Goal: Task Accomplishment & Management: Manage account settings

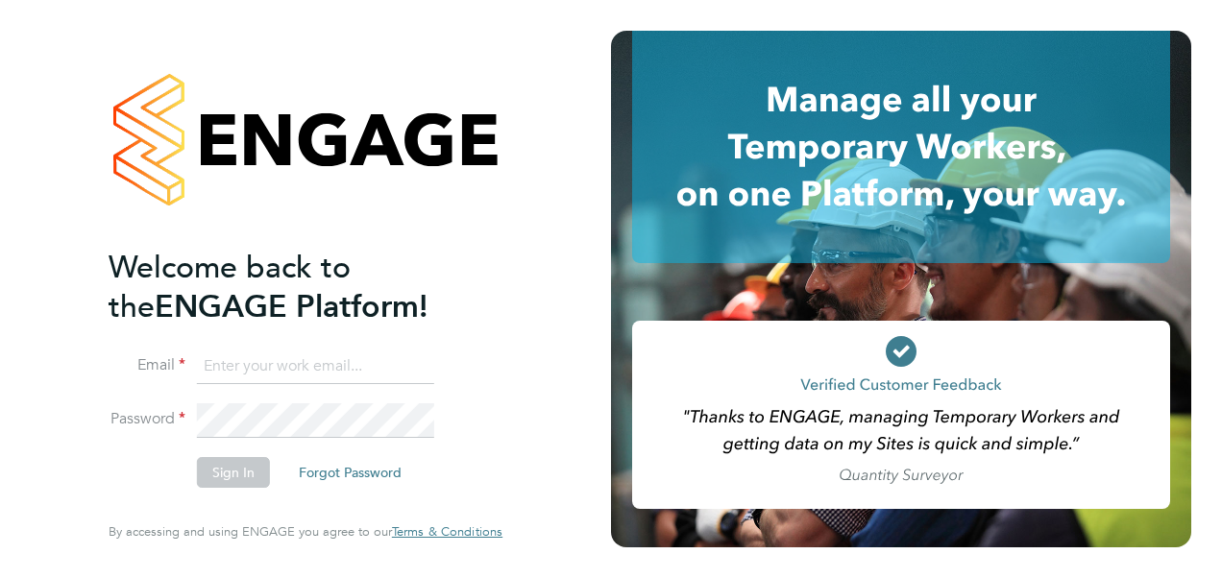
click at [267, 364] on input at bounding box center [315, 367] width 237 height 35
type input "wilko_014@hotmail.co.uk"
click at [392, 371] on input "wilko_014@hotmail.co.uk" at bounding box center [315, 367] width 237 height 35
drag, startPoint x: 383, startPoint y: 363, endPoint x: 27, endPoint y: 302, distance: 361.6
click at [27, 302] on div "Welcome back to the ENGAGE Platform! Email wilko_014@hotmail.co.uk Password Sig…" at bounding box center [305, 289] width 611 height 578
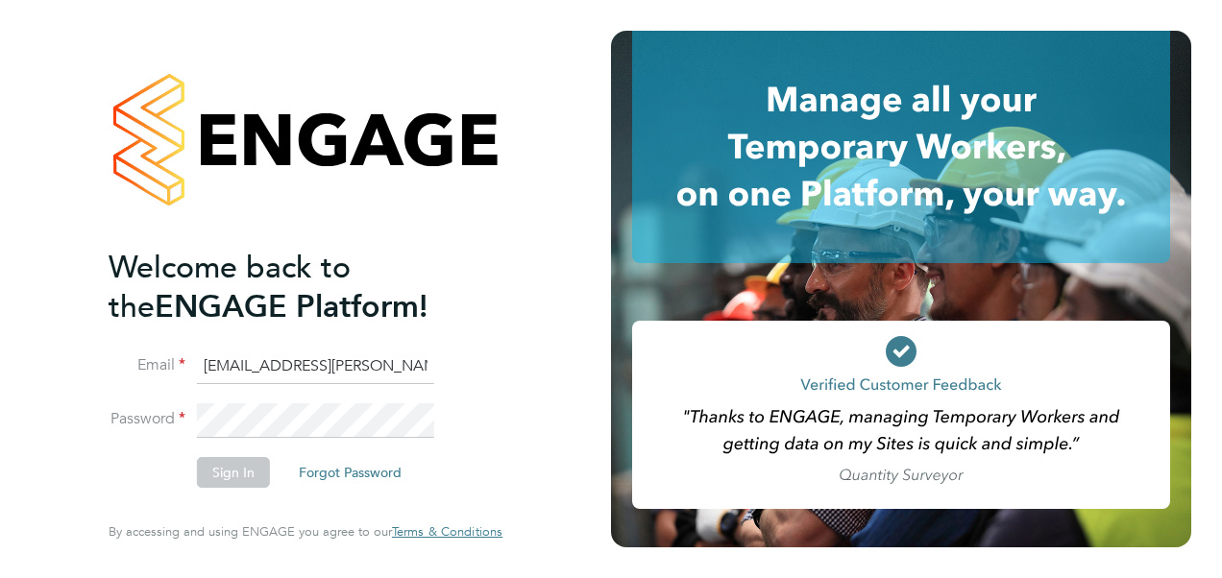
type input "megan.morris@bhafc.co.uk"
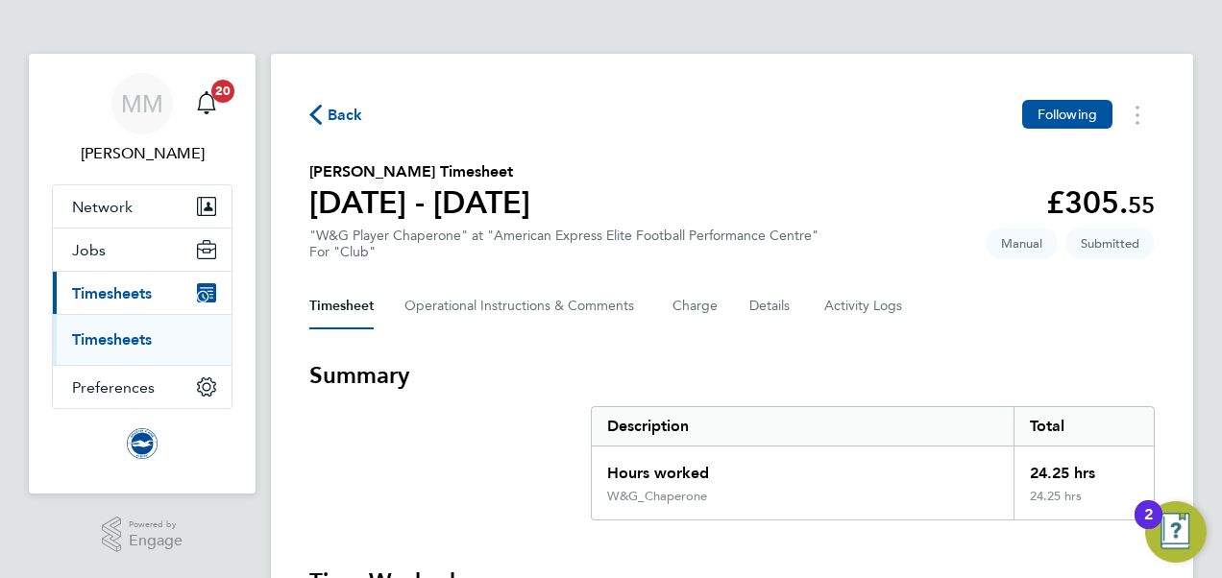
click at [127, 347] on link "Timesheets" at bounding box center [112, 339] width 80 height 18
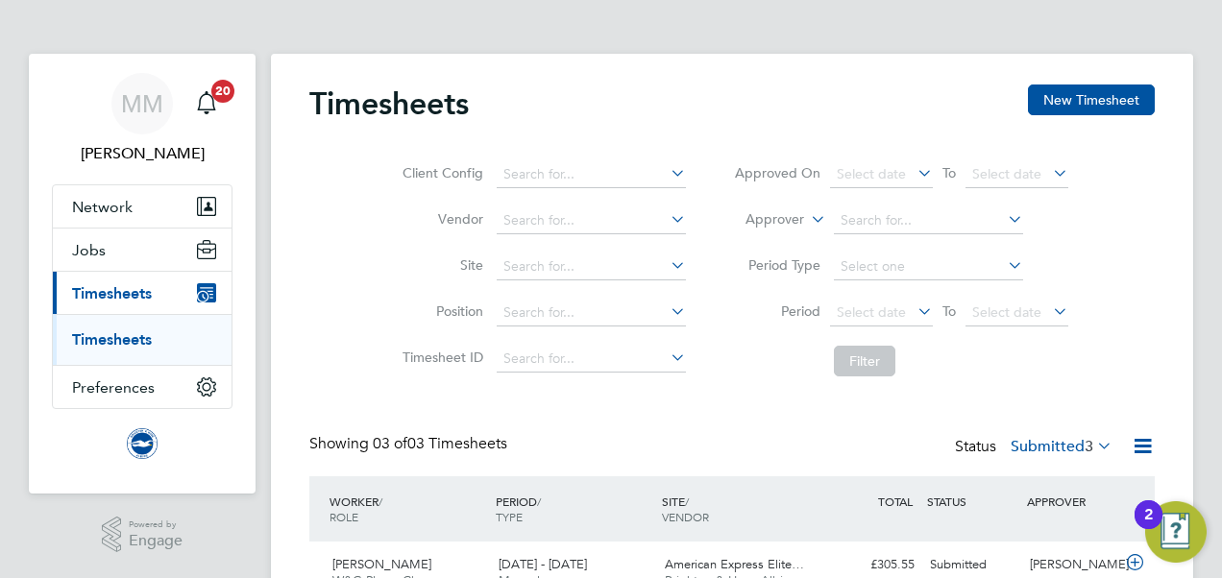
click at [884, 430] on div "Timesheets New Timesheet Client Config Vendor Site Position Timesheet ID Approv…" at bounding box center [731, 410] width 845 height 650
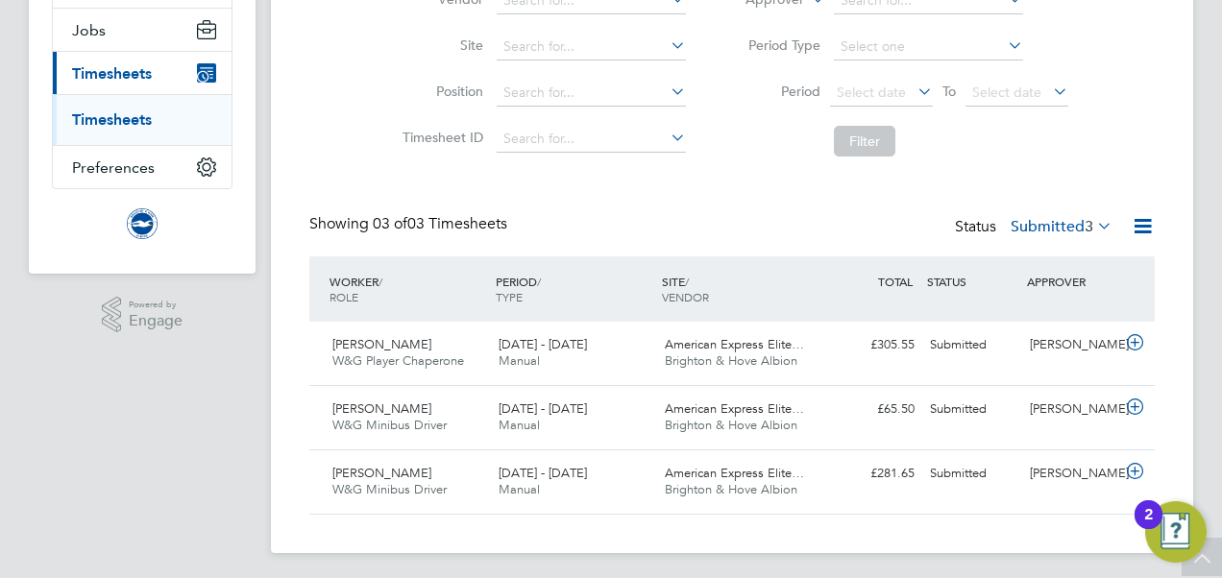
scroll to position [223, 0]
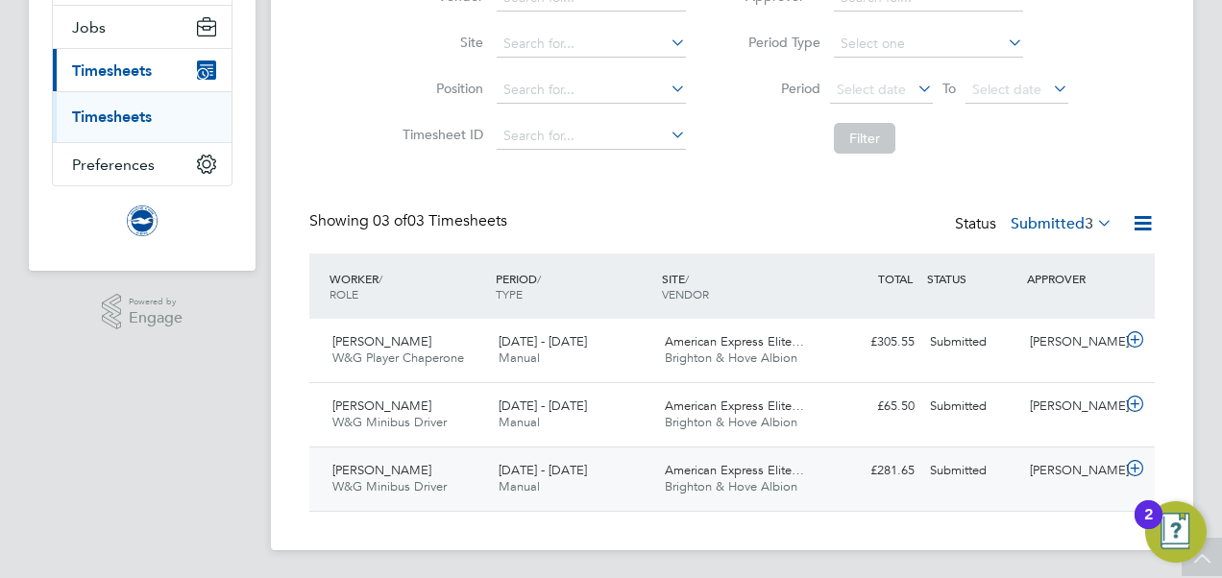
click at [1140, 465] on icon at bounding box center [1135, 468] width 24 height 15
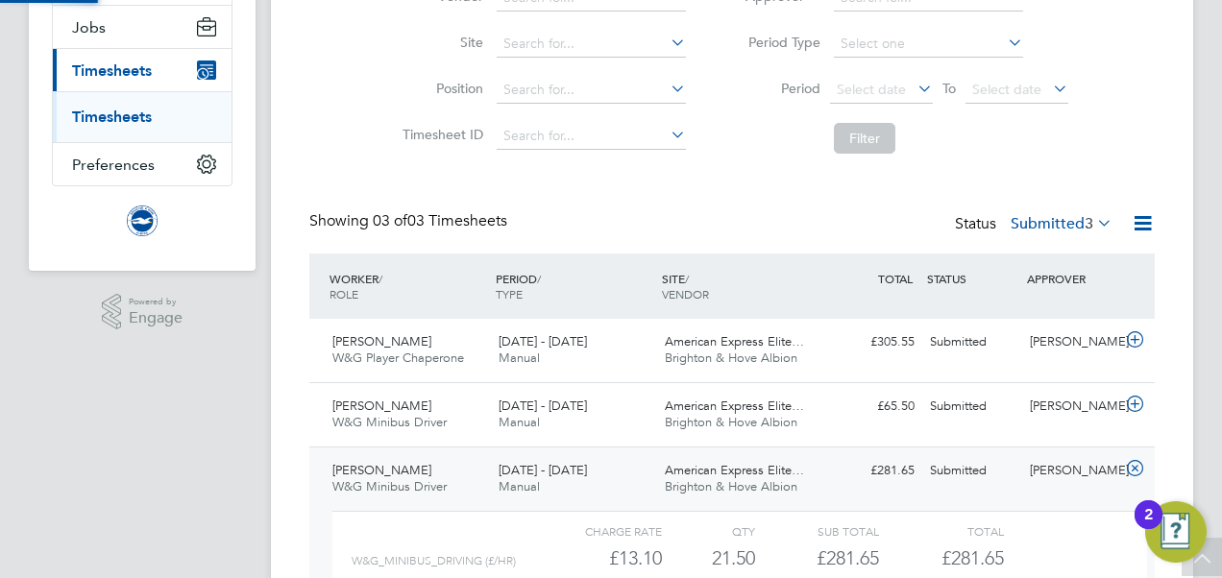
scroll to position [33, 187]
click at [280, 376] on div "Timesheets New Timesheet Client Config Vendor Site Position Timesheet ID Approv…" at bounding box center [732, 279] width 922 height 896
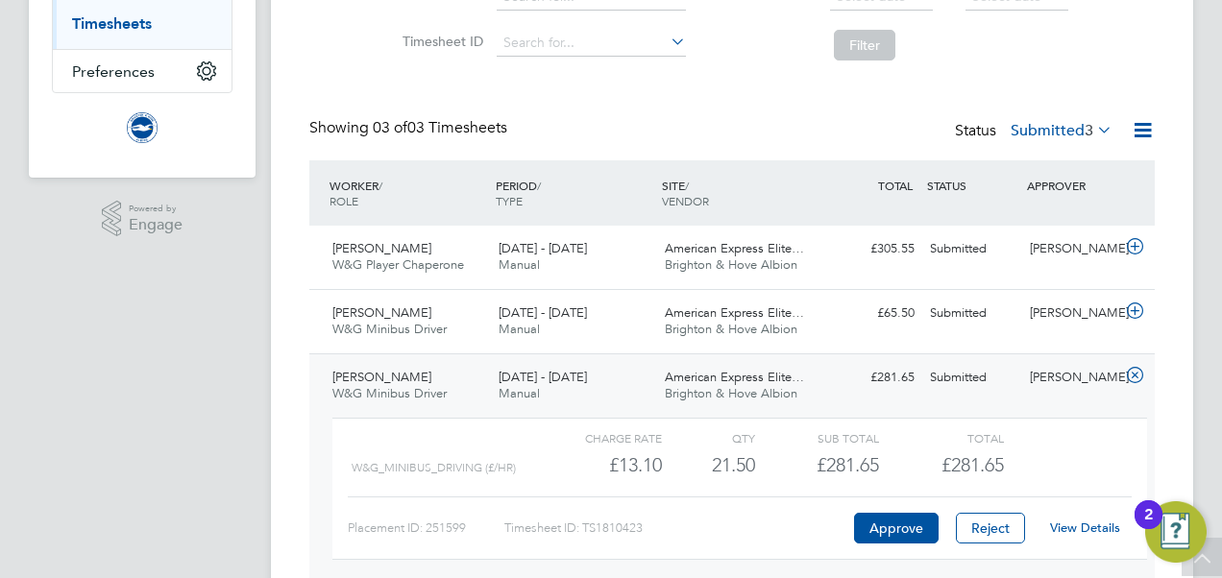
scroll to position [338, 0]
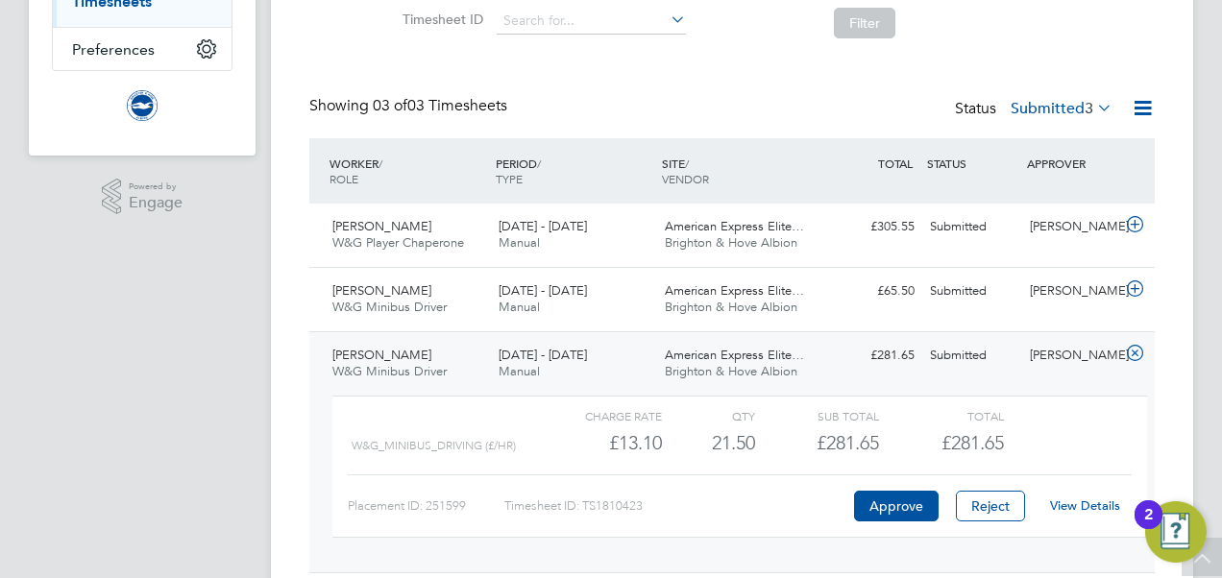
click at [1087, 499] on link "View Details" at bounding box center [1085, 505] width 70 height 16
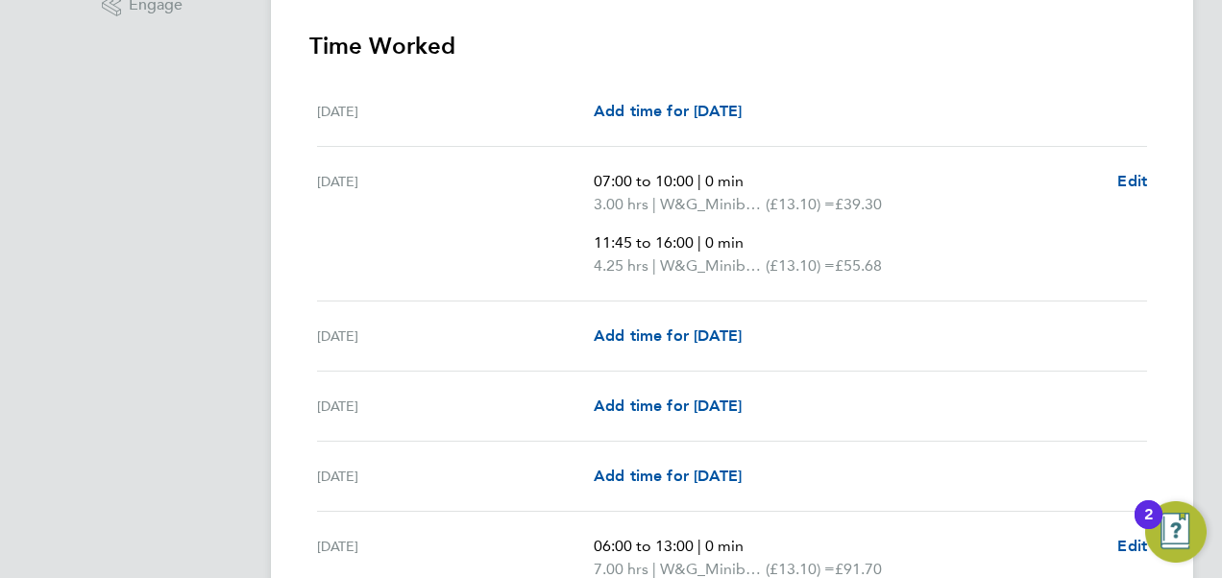
scroll to position [538, 0]
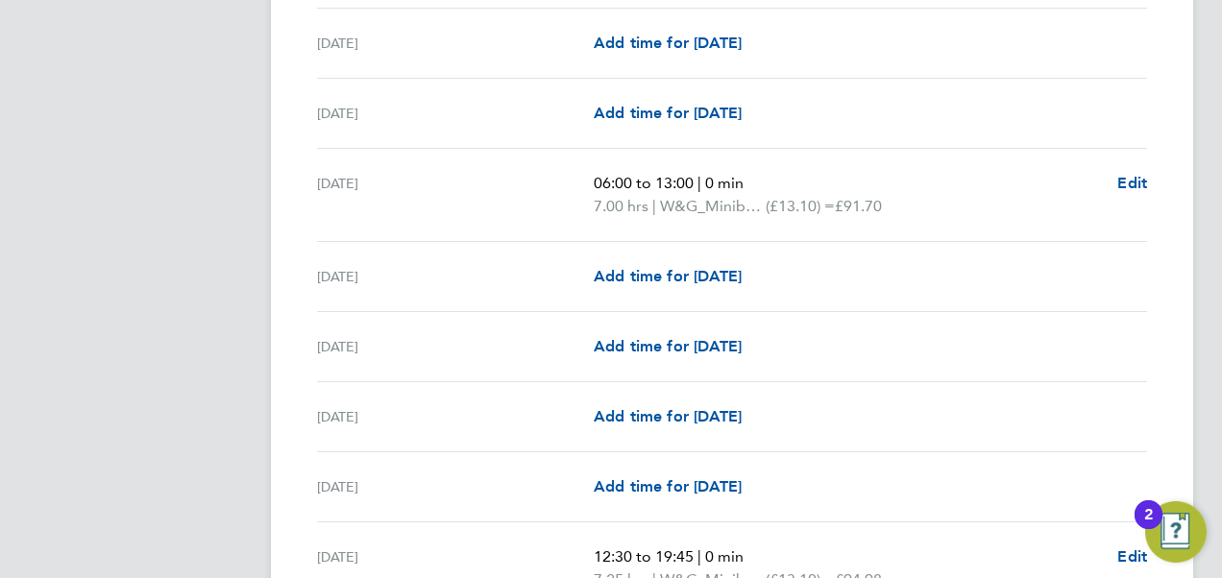
scroll to position [960, 0]
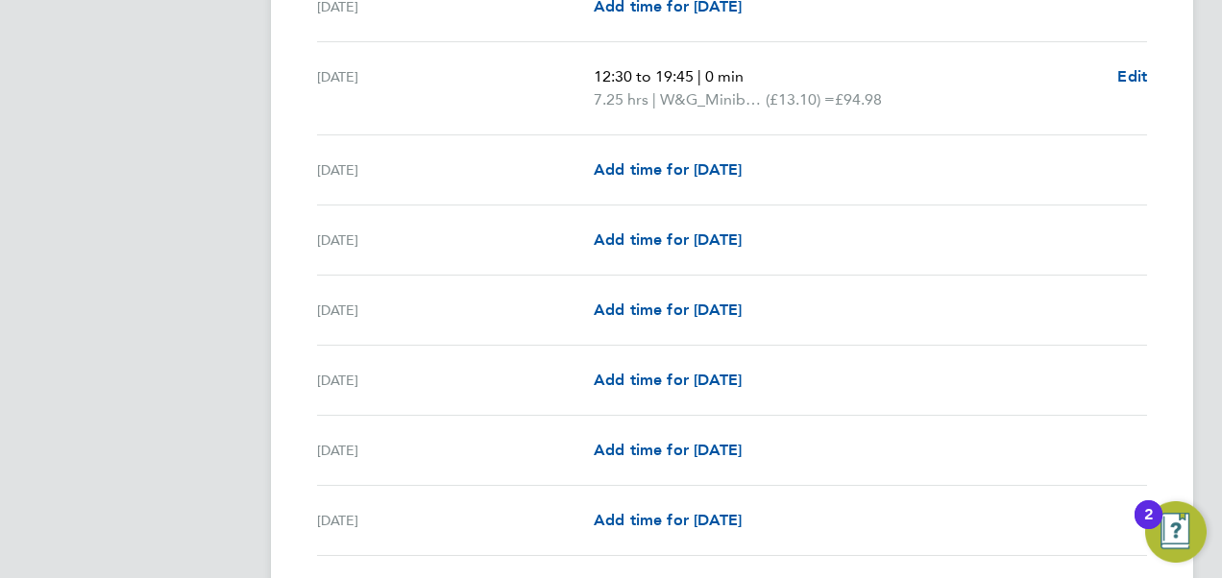
scroll to position [1383, 0]
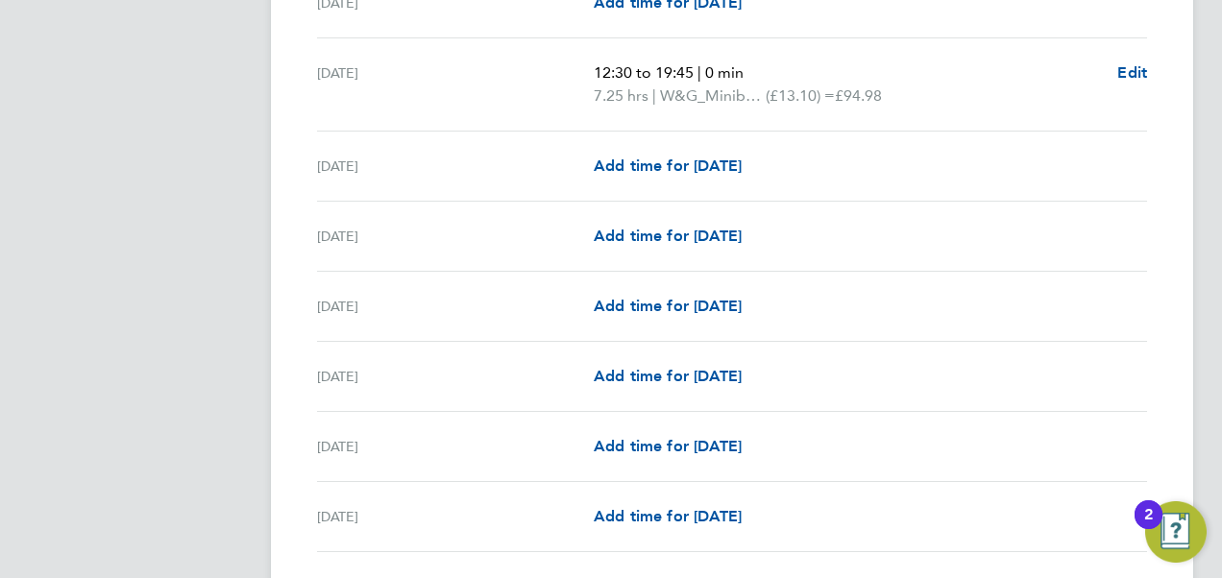
click at [185, 175] on app-navbar "MM Megan Morris Notifications 20 Applications: Network Sites Workers Jobs Posit…" at bounding box center [142, 187] width 227 height 3032
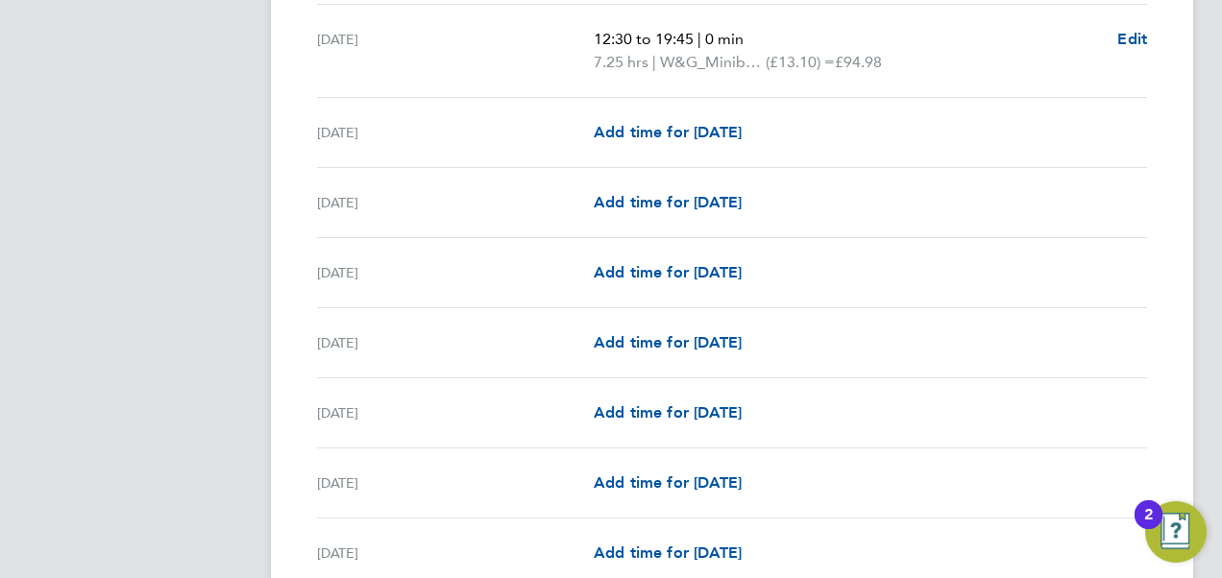
click at [185, 175] on app-navbar "MM Megan Morris Notifications 20 Applications: Network Sites Workers Jobs Posit…" at bounding box center [142, 153] width 227 height 3032
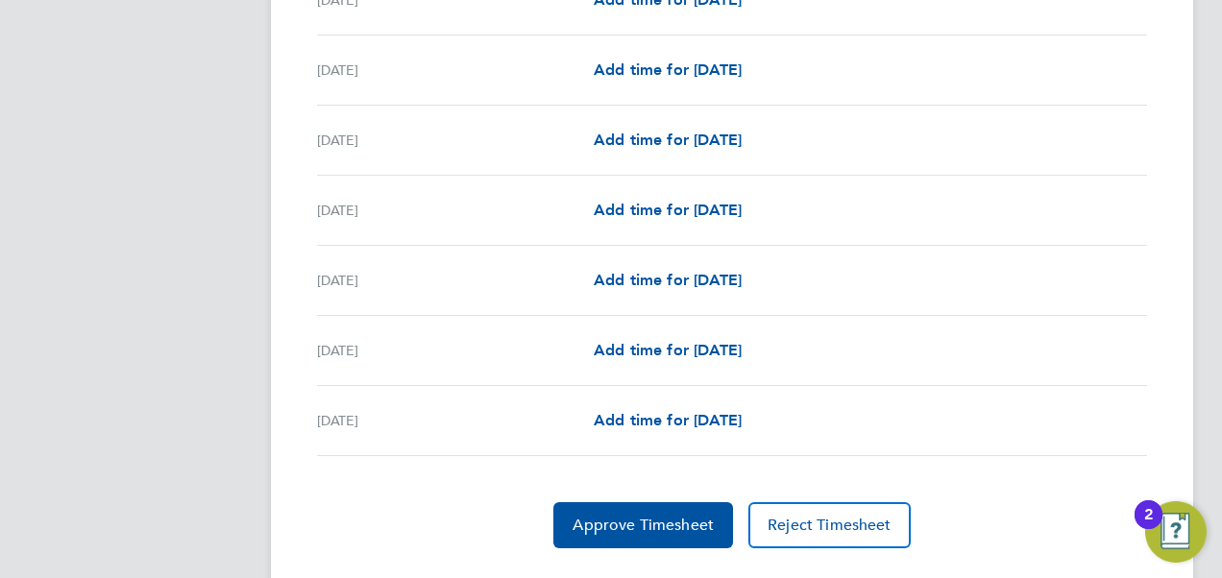
scroll to position [2496, 0]
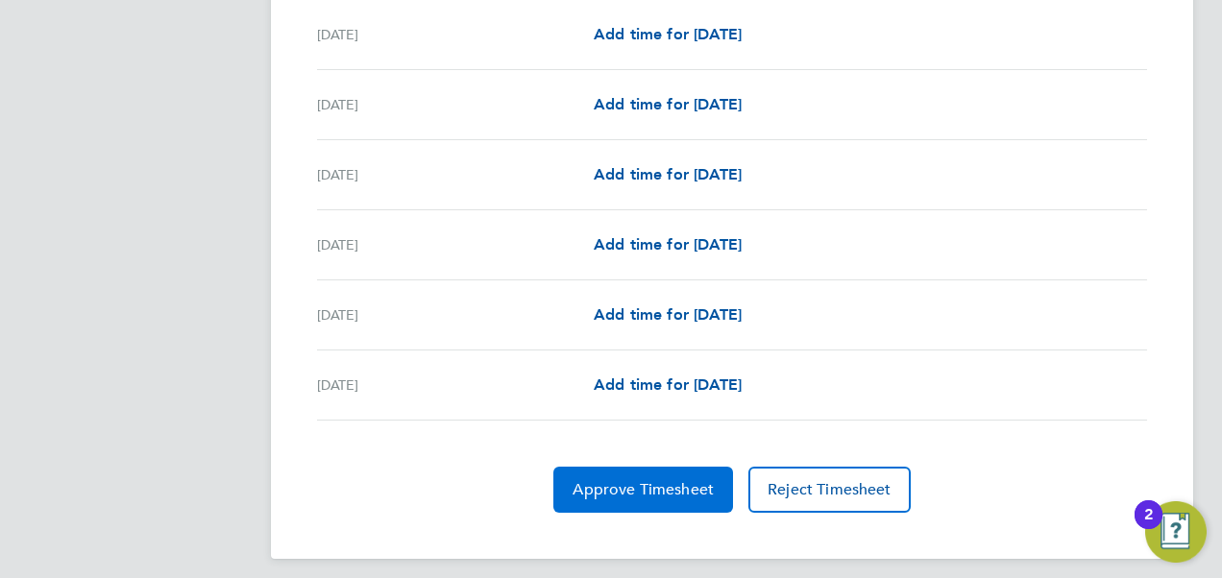
click at [565, 467] on button "Approve Timesheet" at bounding box center [643, 490] width 180 height 46
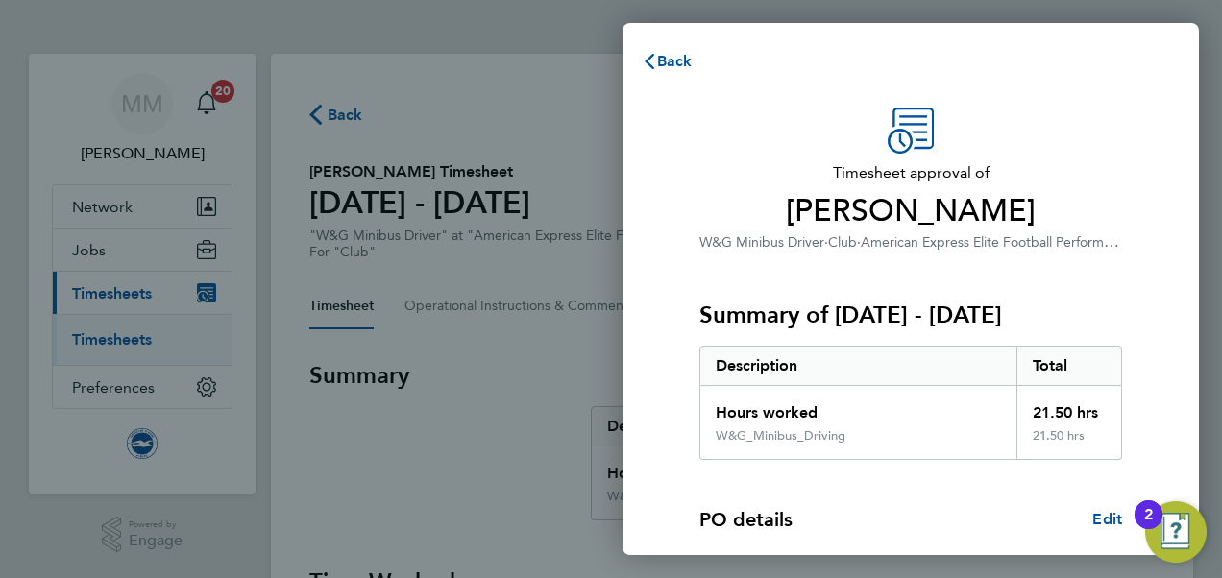
click at [1141, 167] on div "Timesheet approval of Paul Stoner W&G Minibus Driver · Club · American Express …" at bounding box center [910, 464] width 469 height 712
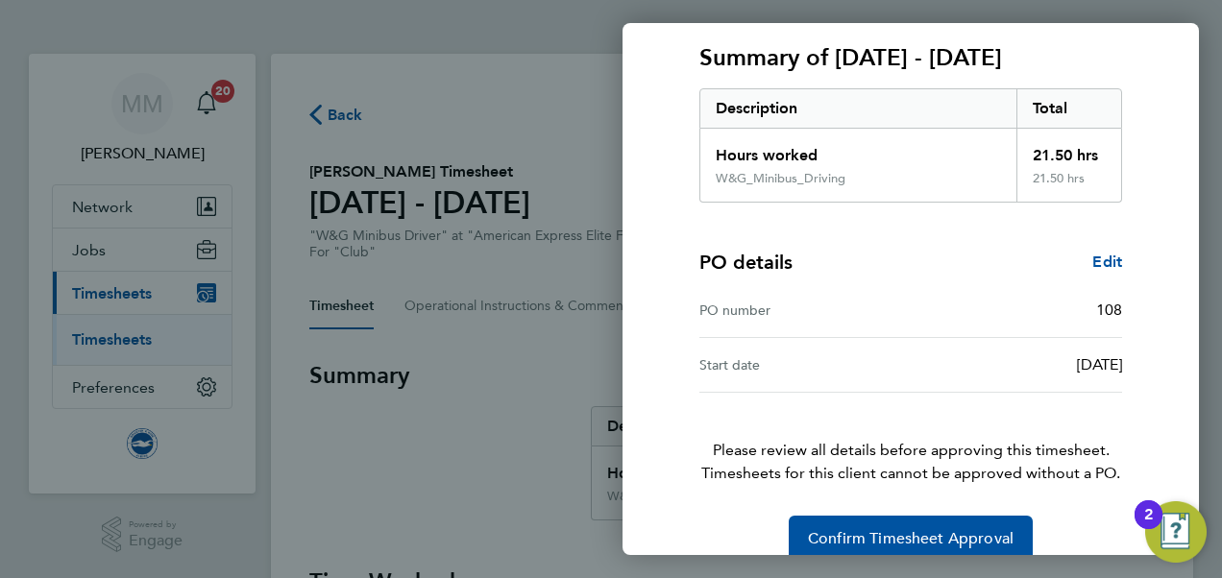
scroll to position [285, 0]
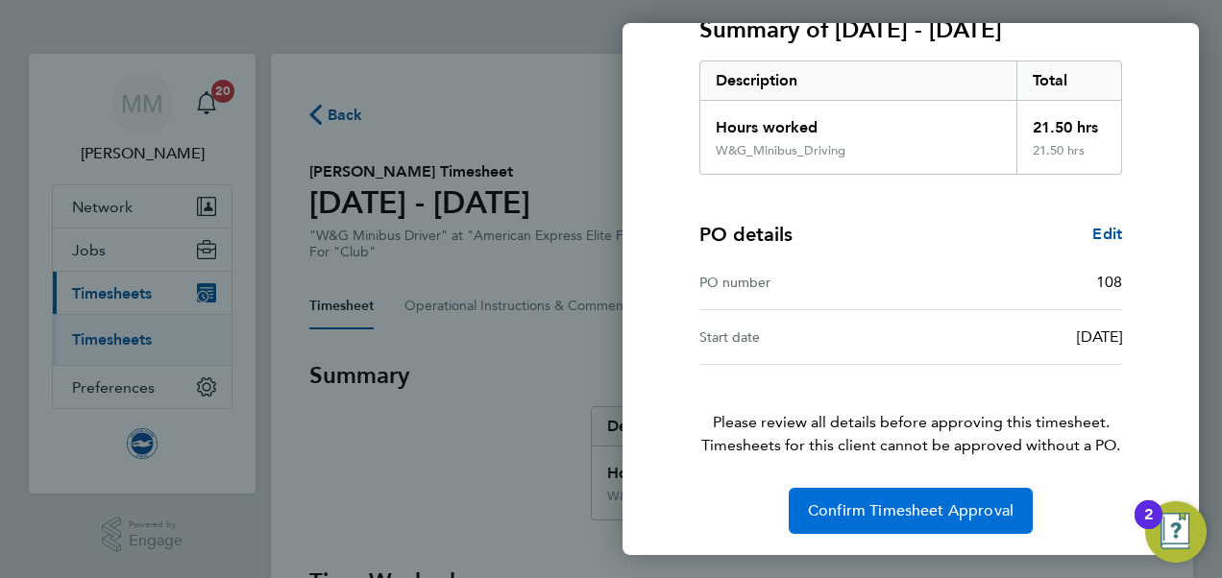
click at [897, 497] on button "Confirm Timesheet Approval" at bounding box center [910, 511] width 244 height 46
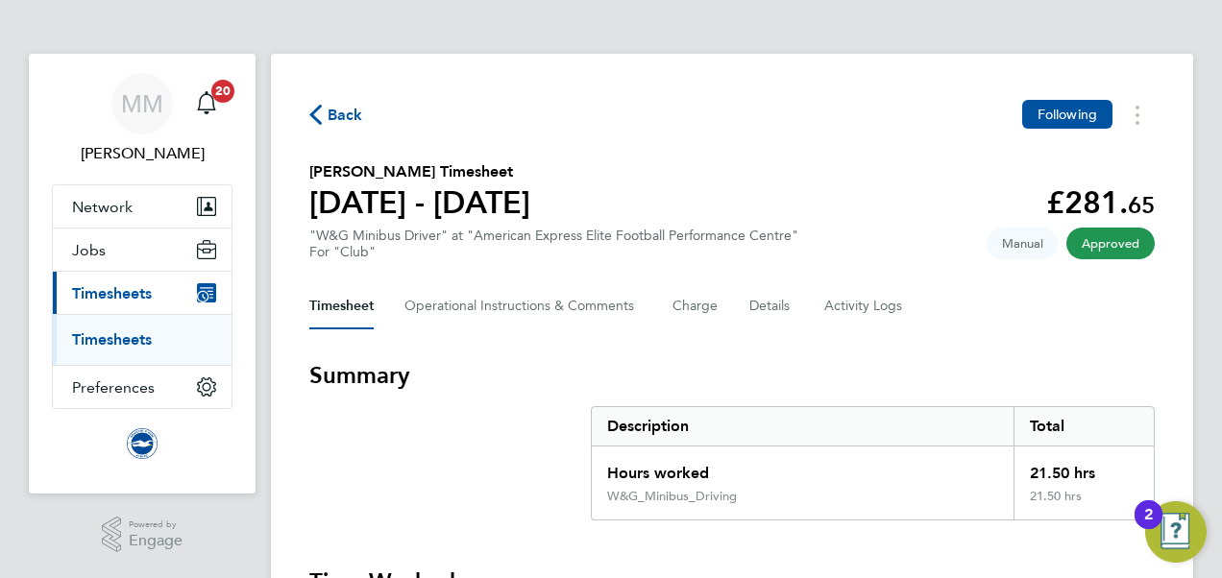
click at [112, 326] on ul "Timesheets" at bounding box center [142, 339] width 179 height 51
click at [127, 340] on link "Timesheets" at bounding box center [112, 339] width 80 height 18
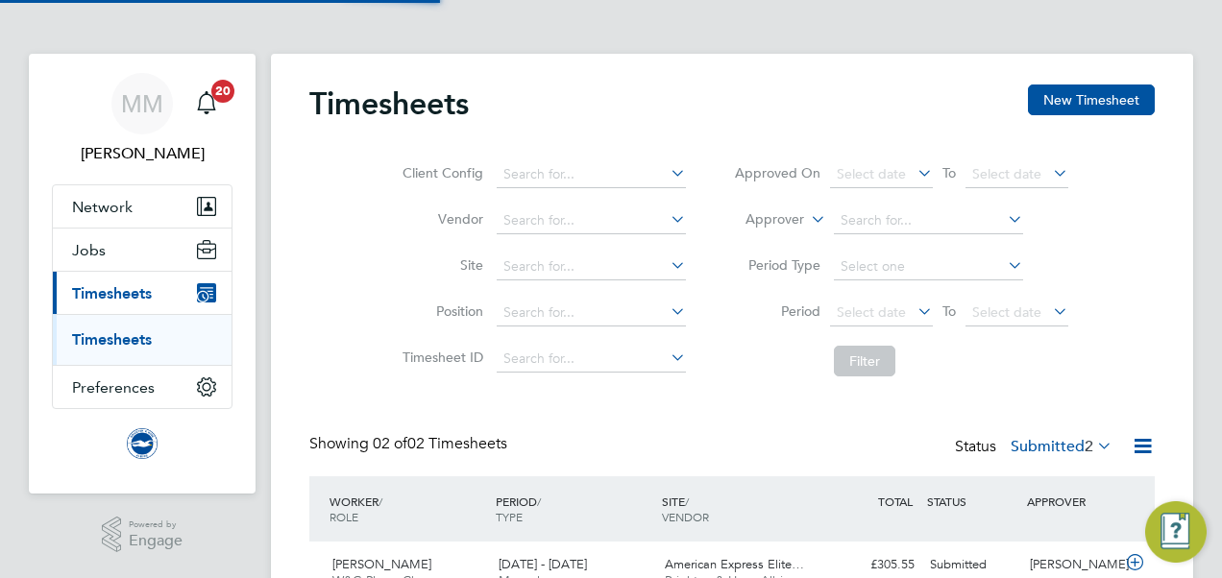
scroll to position [48, 166]
click at [493, 421] on div "Timesheets New Timesheet Client Config Vendor Site Position Timesheet ID Approv…" at bounding box center [731, 378] width 845 height 586
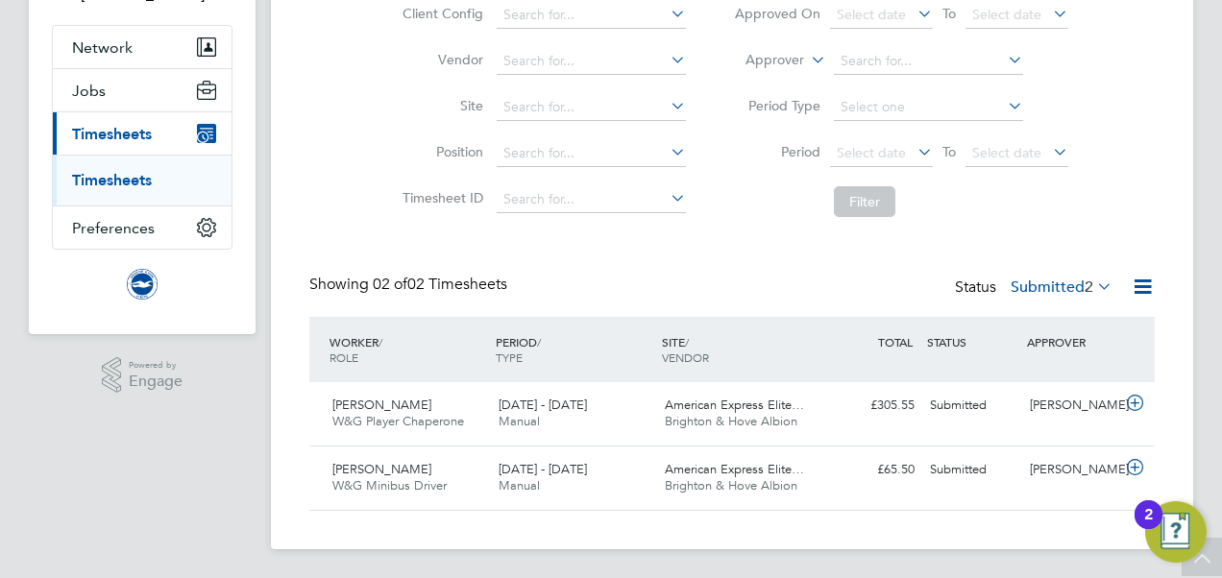
scroll to position [159, 0]
click at [1132, 475] on icon at bounding box center [1135, 467] width 24 height 15
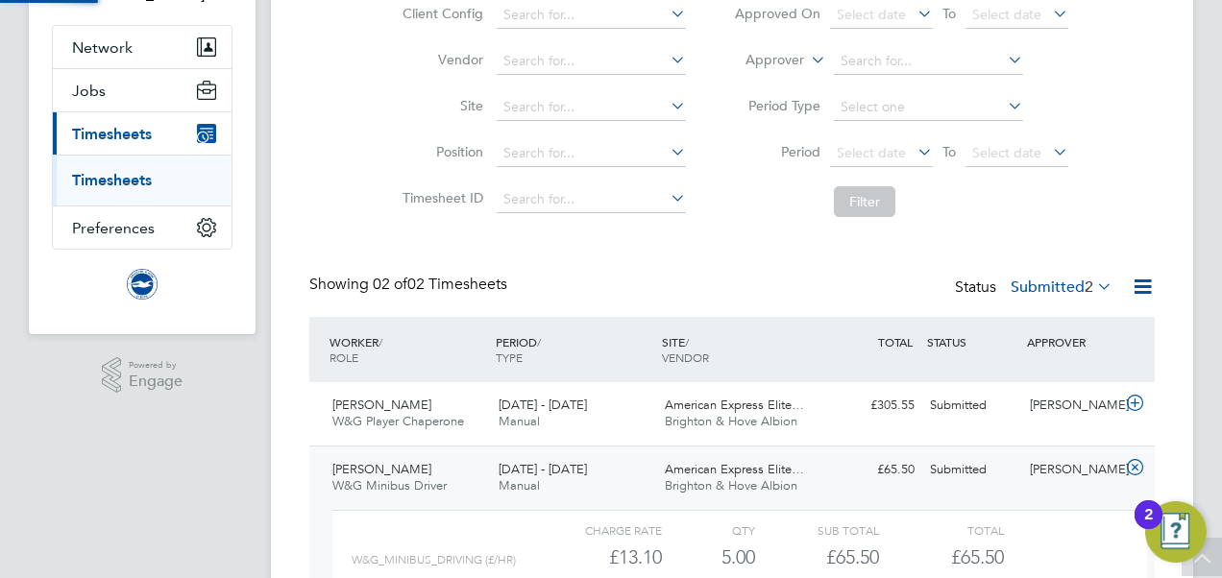
scroll to position [33, 187]
click at [1038, 515] on div "Charge rate QTY Sub Total Total W&G_Minibus_Driving (£/HR) £13.10 5 5.00 5 £65.…" at bounding box center [739, 581] width 814 height 142
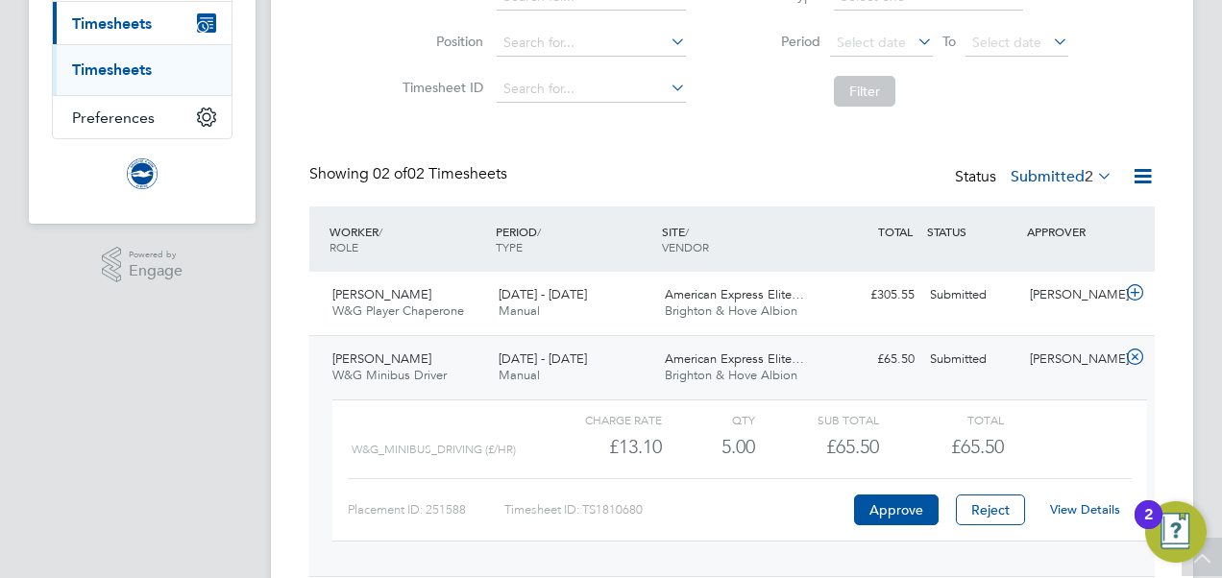
scroll to position [275, 0]
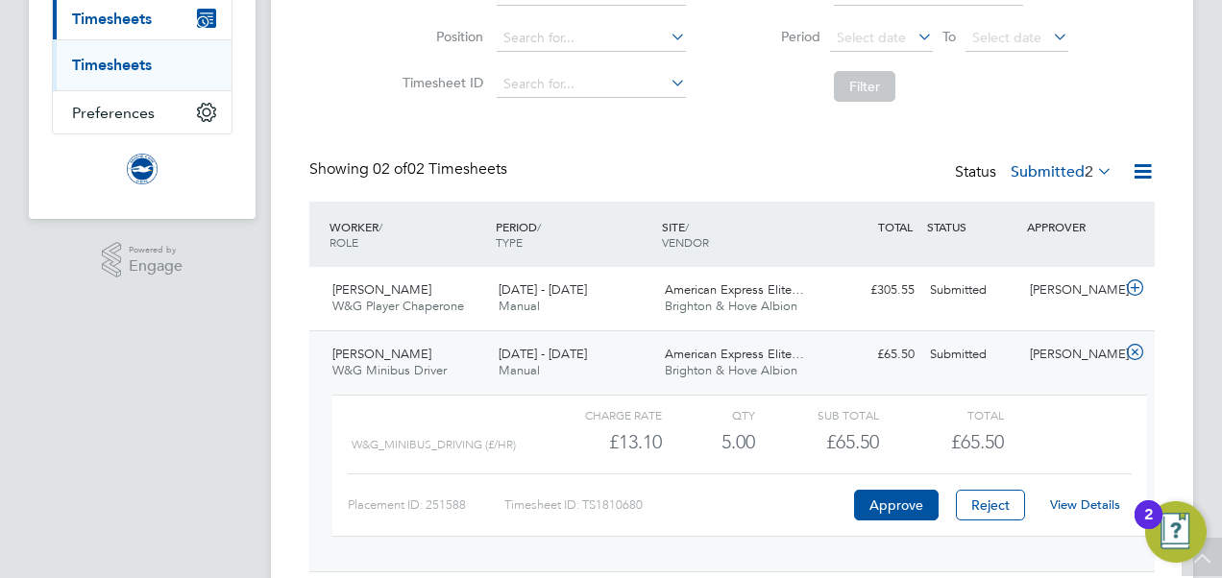
click at [1083, 496] on link "View Details" at bounding box center [1085, 504] width 70 height 16
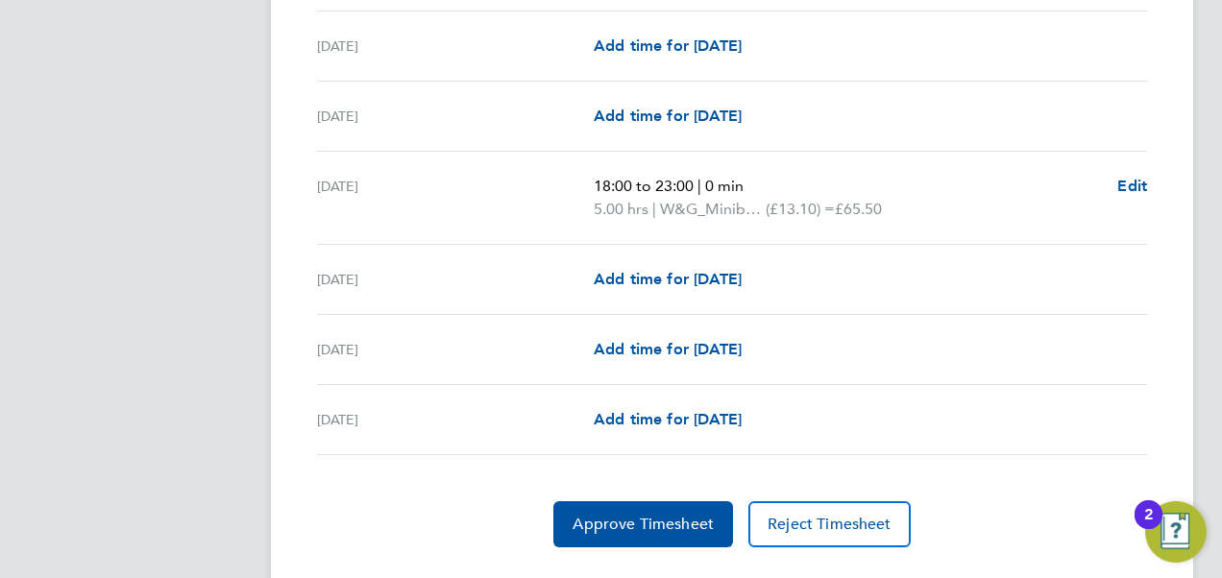
scroll to position [2350, 0]
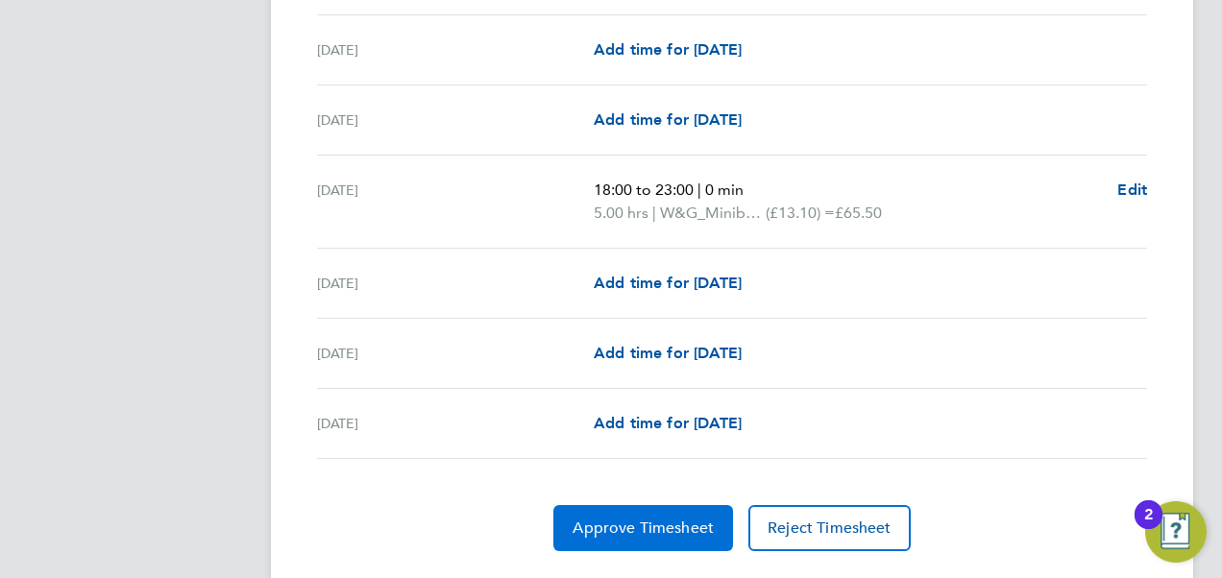
click at [655, 526] on button "Approve Timesheet" at bounding box center [643, 528] width 180 height 46
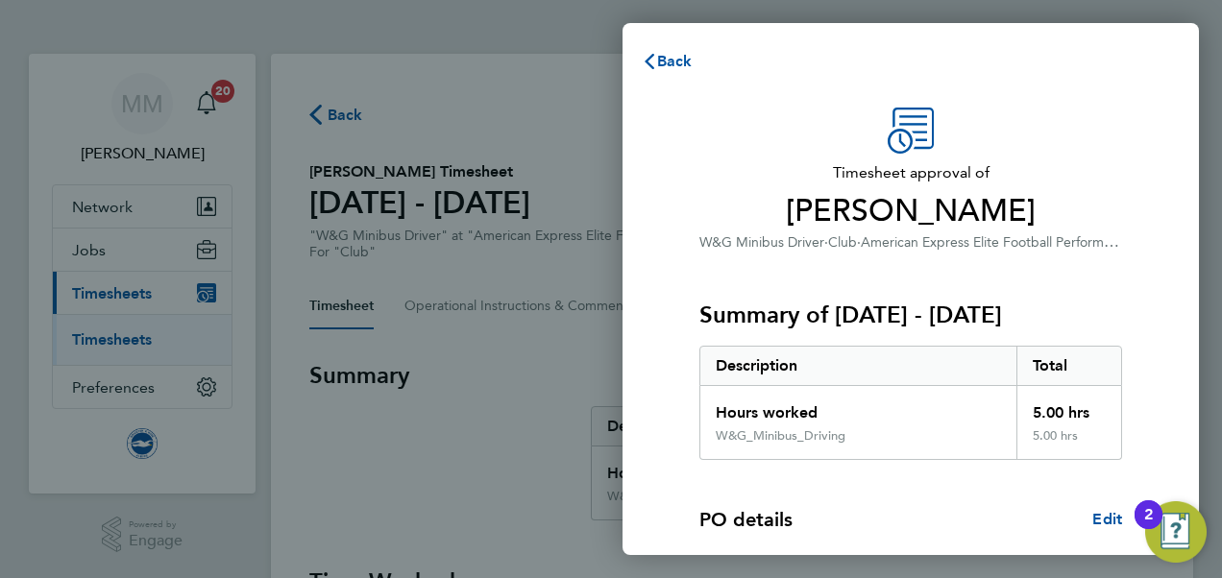
click at [901, 235] on span "American Express Elite Football Performance Centre" at bounding box center [1019, 241] width 318 height 18
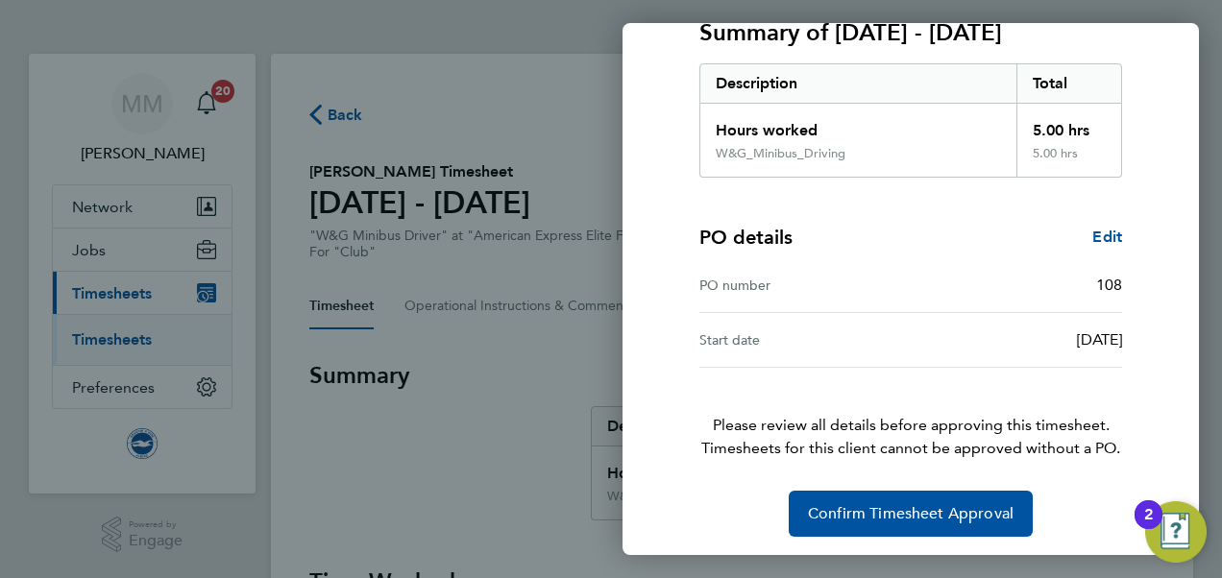
scroll to position [285, 0]
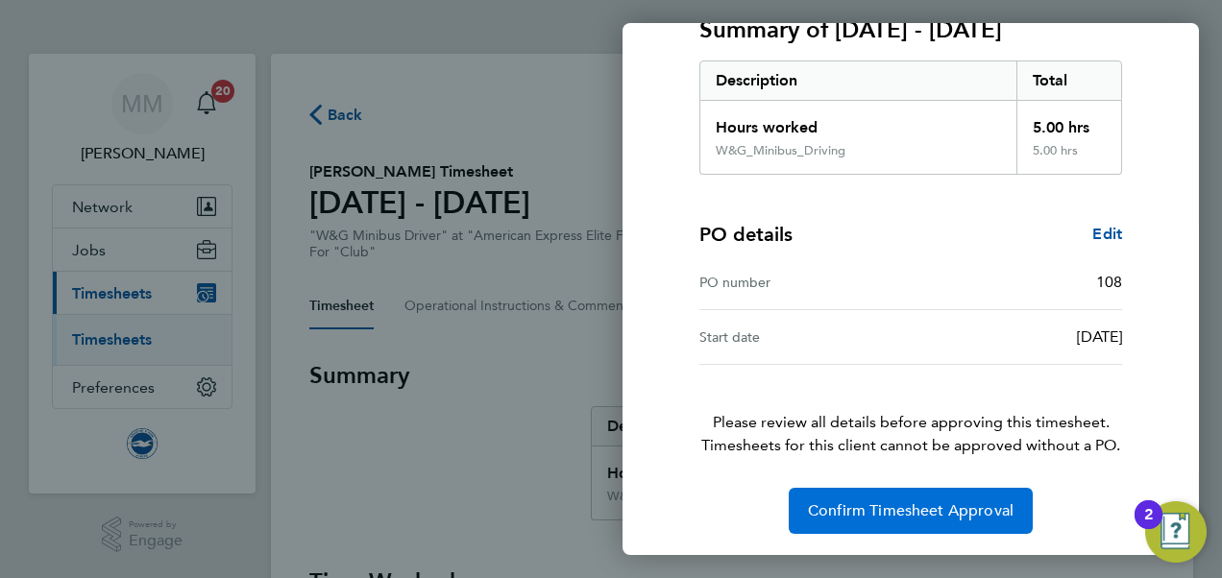
click at [907, 503] on span "Confirm Timesheet Approval" at bounding box center [911, 510] width 206 height 19
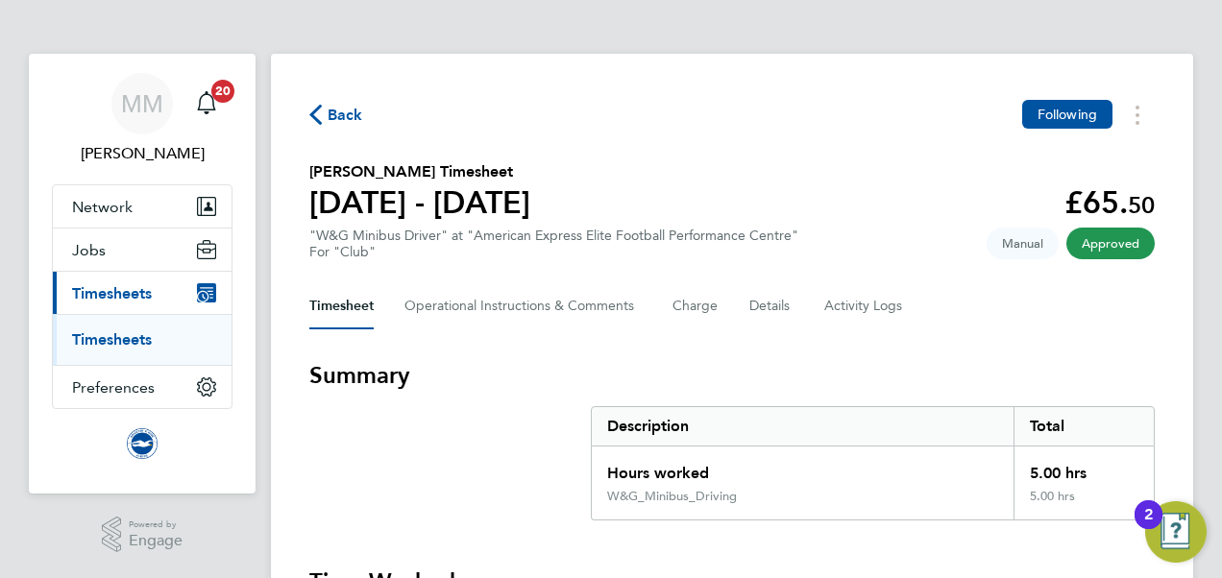
click at [100, 334] on link "Timesheets" at bounding box center [112, 339] width 80 height 18
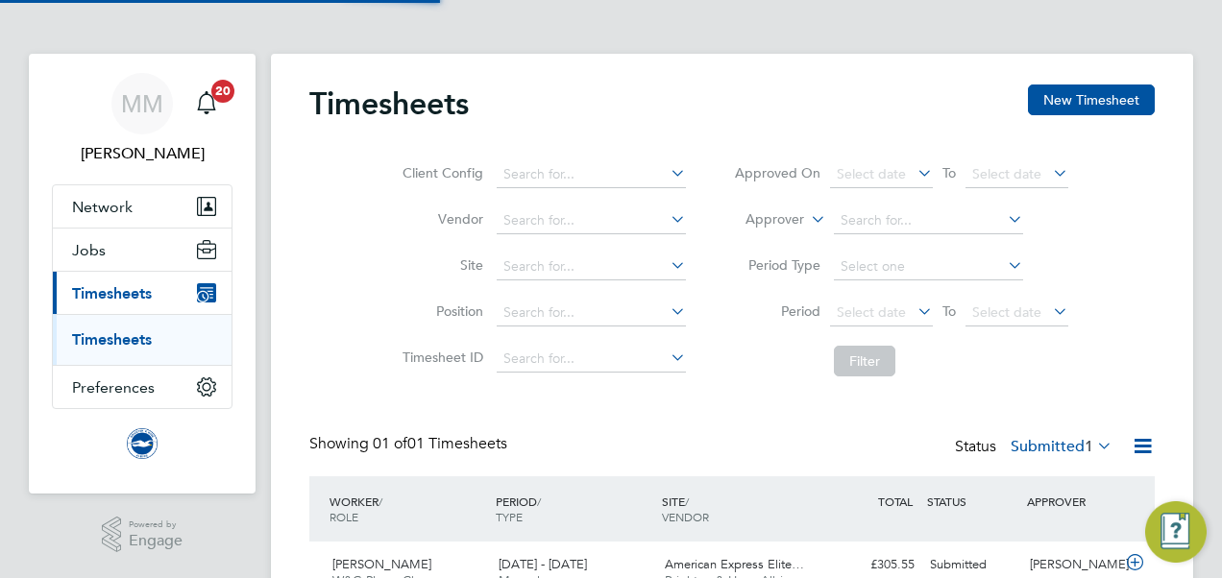
scroll to position [48, 166]
click at [588, 421] on div "Timesheets New Timesheet Client Config Vendor Site Position Timesheet ID Approv…" at bounding box center [731, 345] width 845 height 521
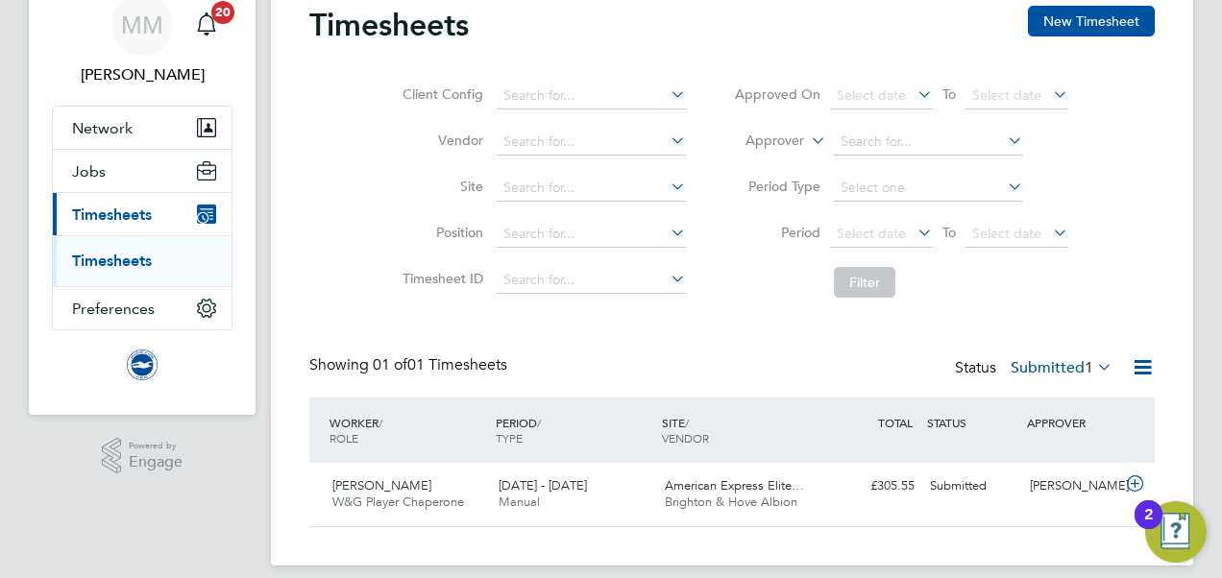
scroll to position [96, 0]
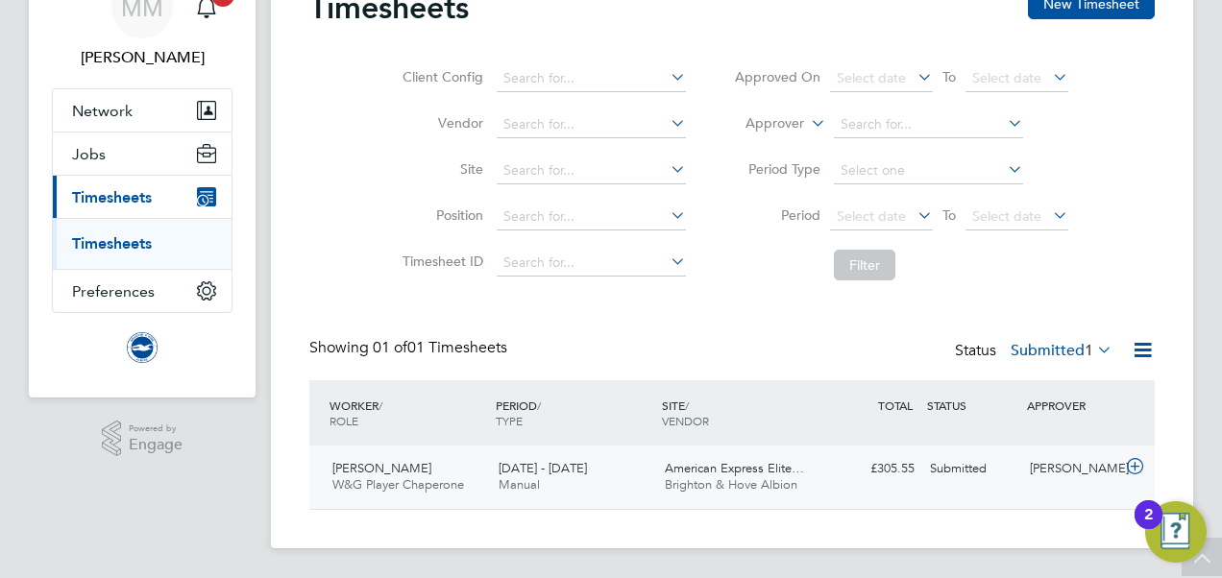
click at [1125, 468] on icon at bounding box center [1135, 466] width 24 height 15
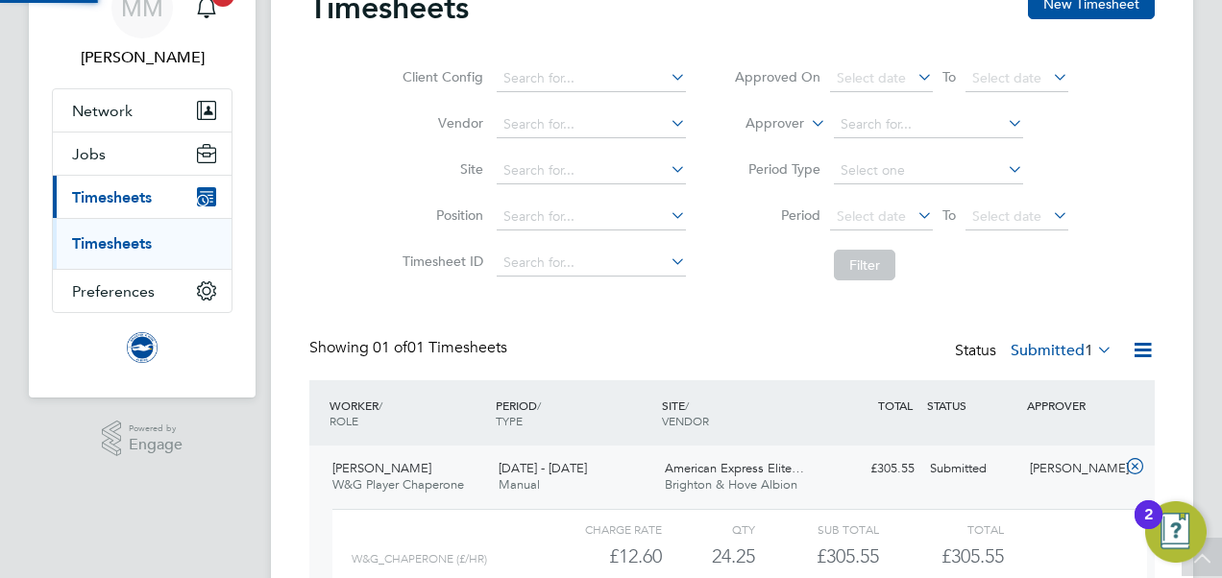
scroll to position [33, 187]
click at [776, 329] on div "Timesheets New Timesheet Client Config Vendor Site Position Timesheet ID Approv…" at bounding box center [731, 337] width 845 height 698
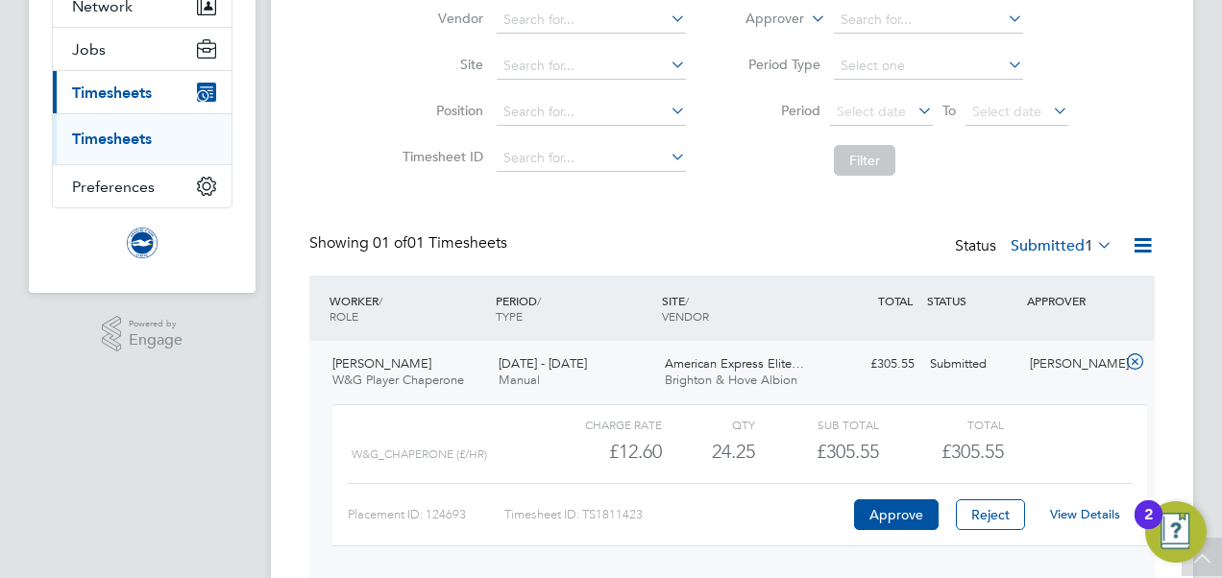
scroll to position [272, 0]
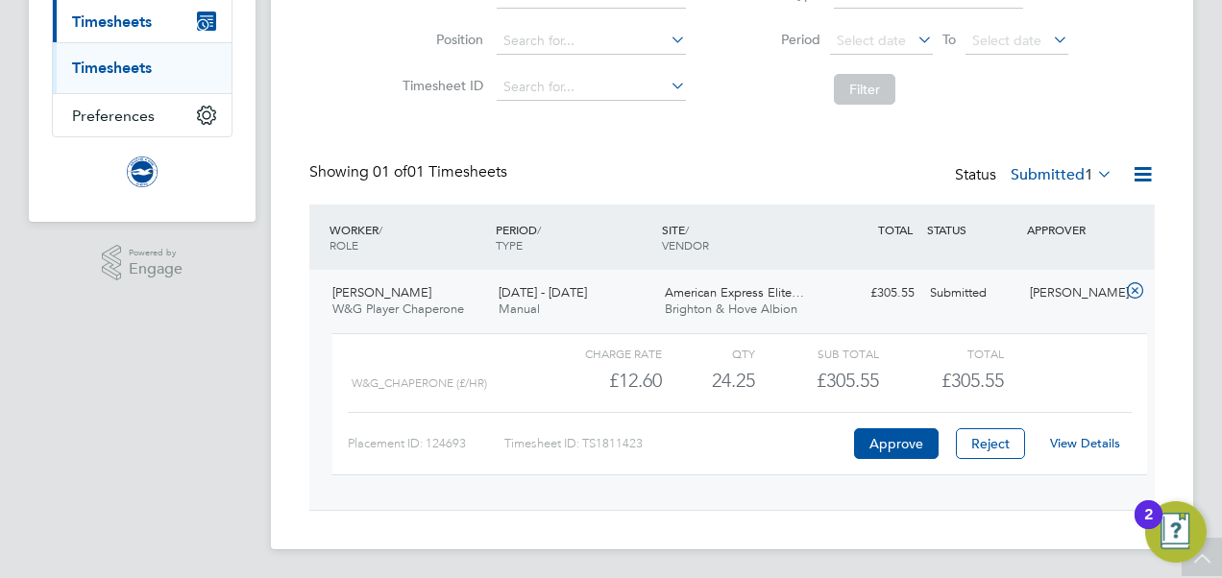
click at [1097, 434] on div "View Details" at bounding box center [1084, 443] width 94 height 31
click at [1085, 437] on link "View Details" at bounding box center [1085, 443] width 70 height 16
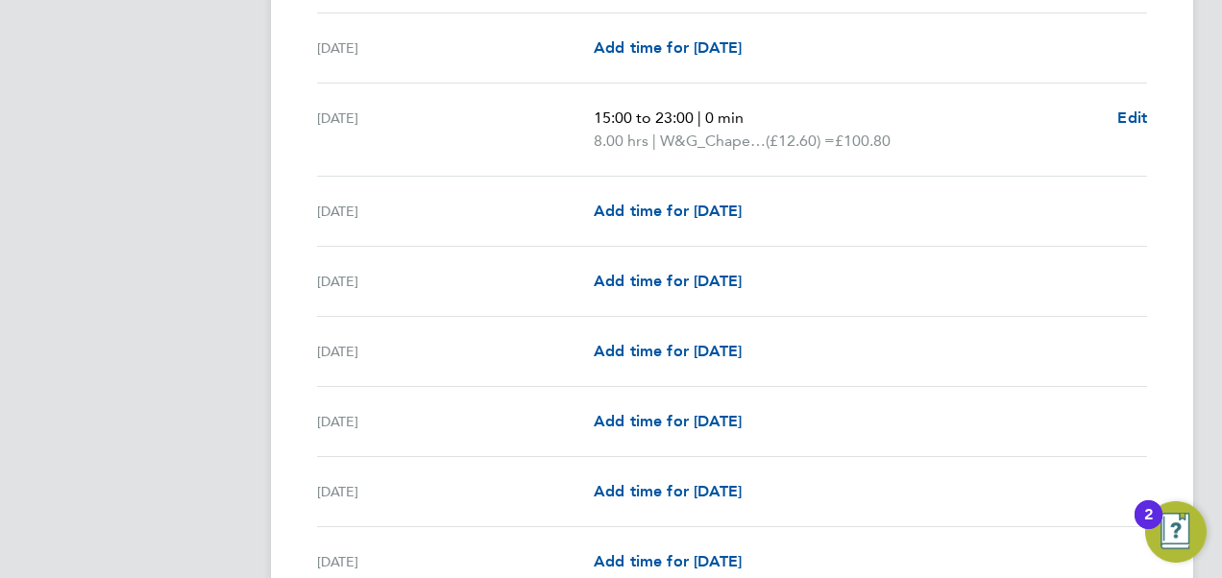
scroll to position [960, 0]
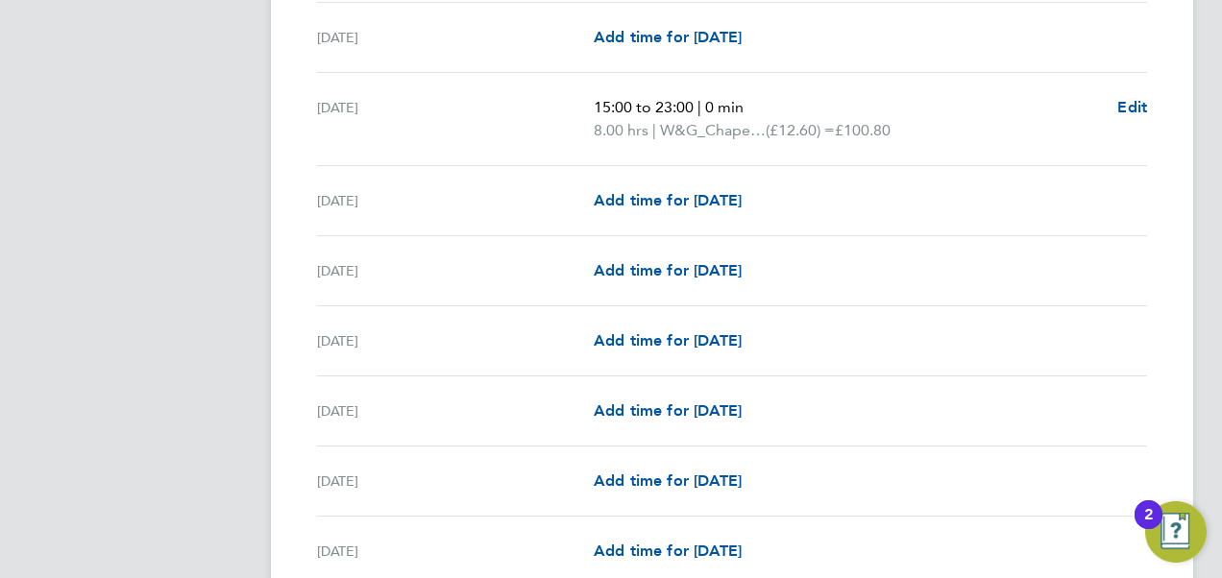
click at [195, 225] on app-navbar "MM [PERSON_NAME] Notifications 20 Applications: Network Sites Workers Jobs Posi…" at bounding box center [142, 578] width 227 height 2970
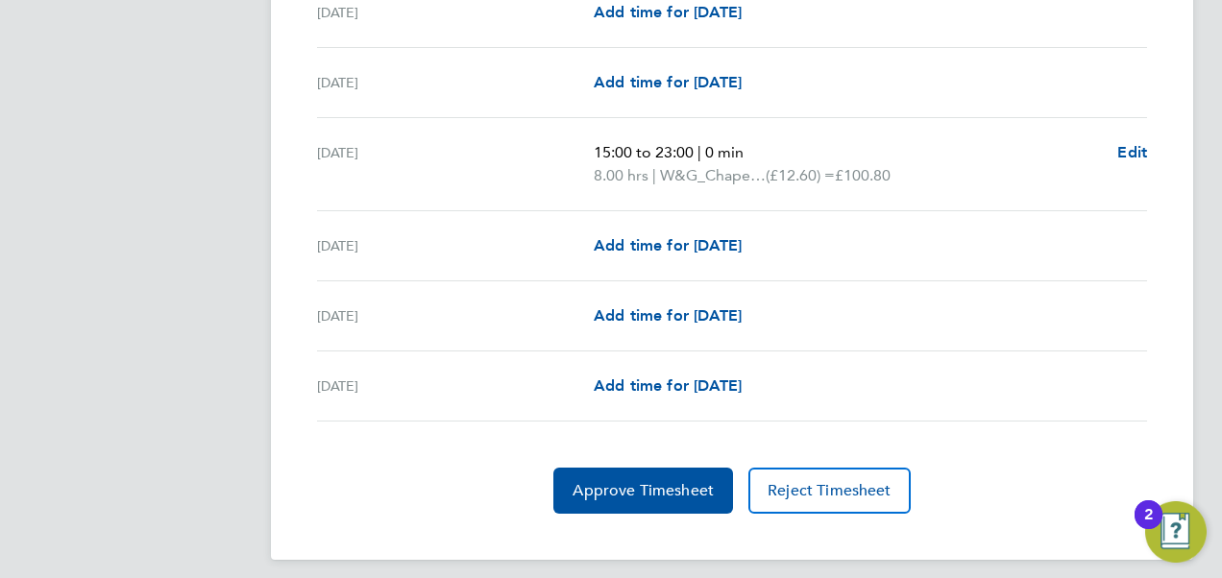
scroll to position [2434, 0]
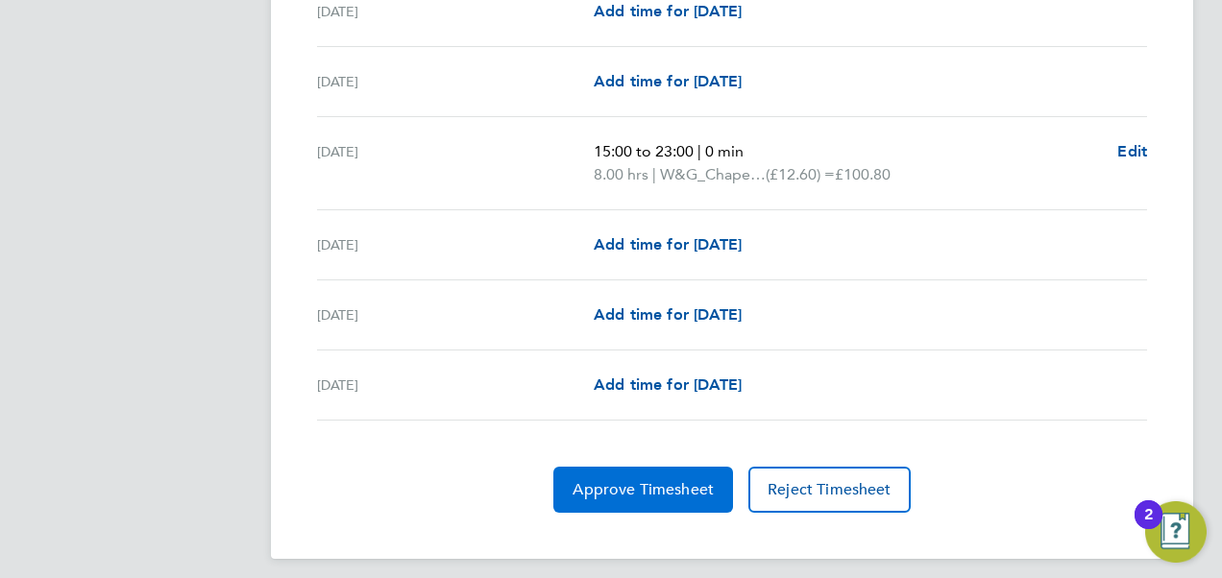
click at [594, 490] on button "Approve Timesheet" at bounding box center [643, 490] width 180 height 46
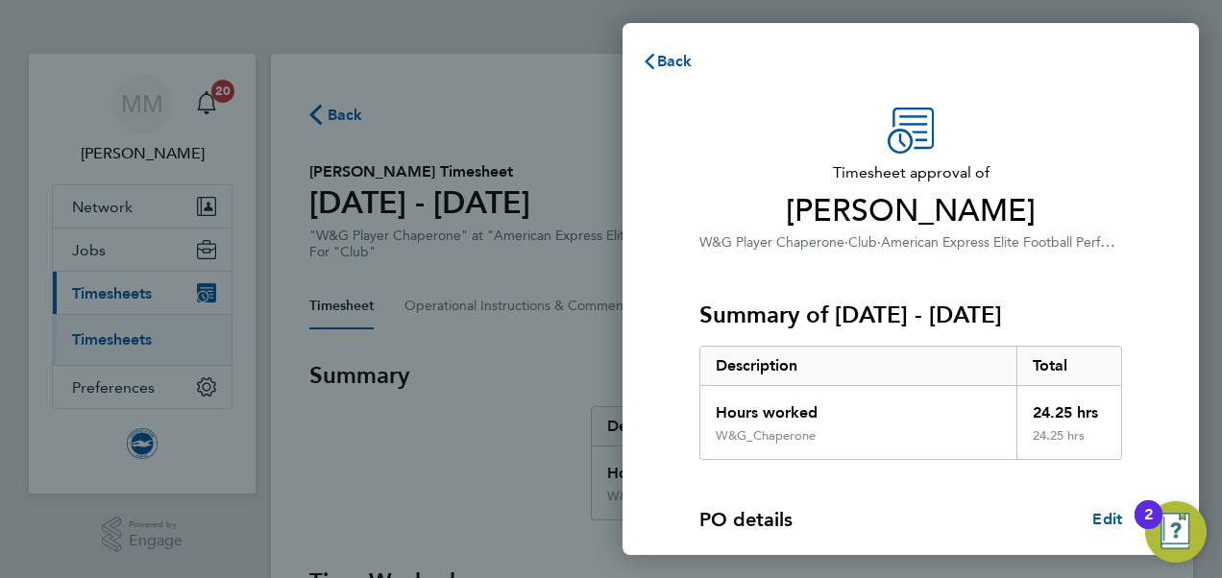
click at [873, 460] on div "PO details Edit PO number 108 Start date [DATE]" at bounding box center [910, 555] width 423 height 190
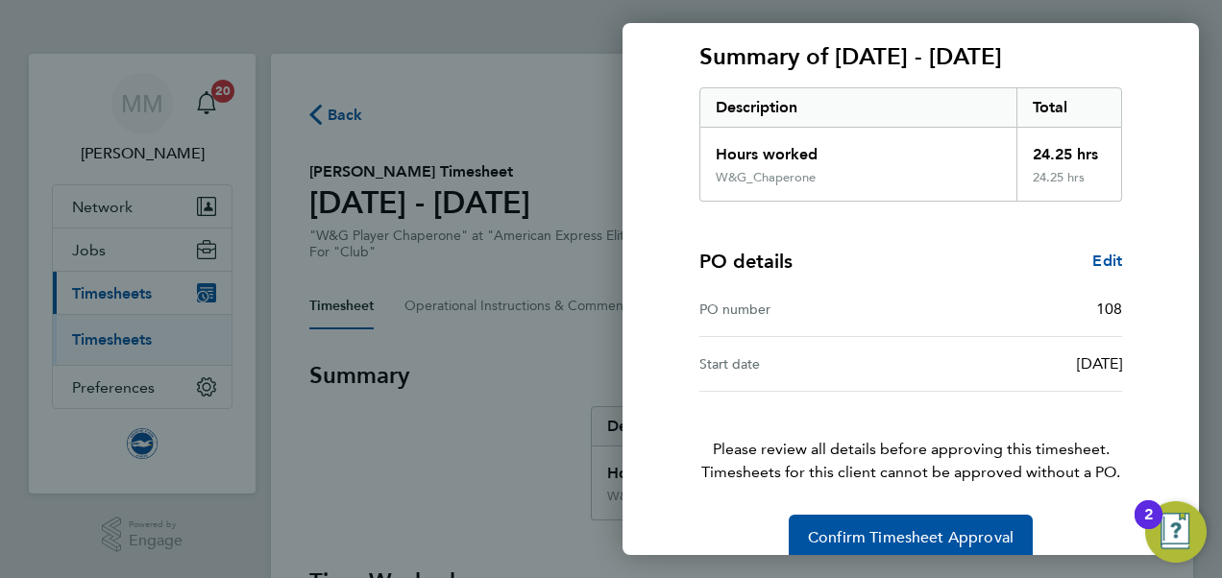
scroll to position [285, 0]
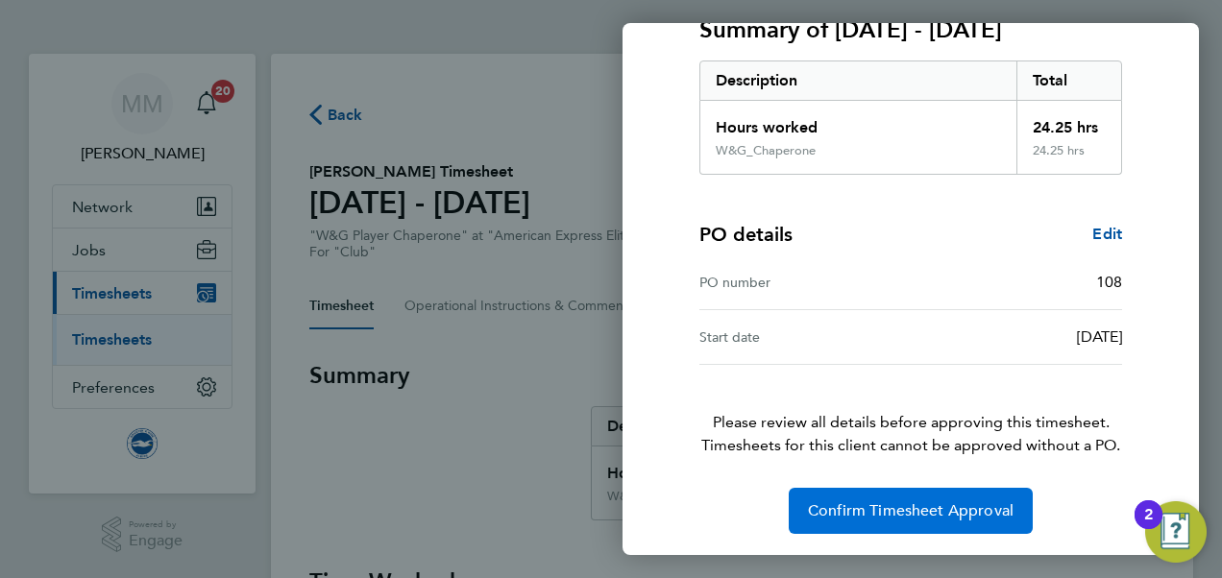
click at [862, 527] on button "Confirm Timesheet Approval" at bounding box center [910, 511] width 244 height 46
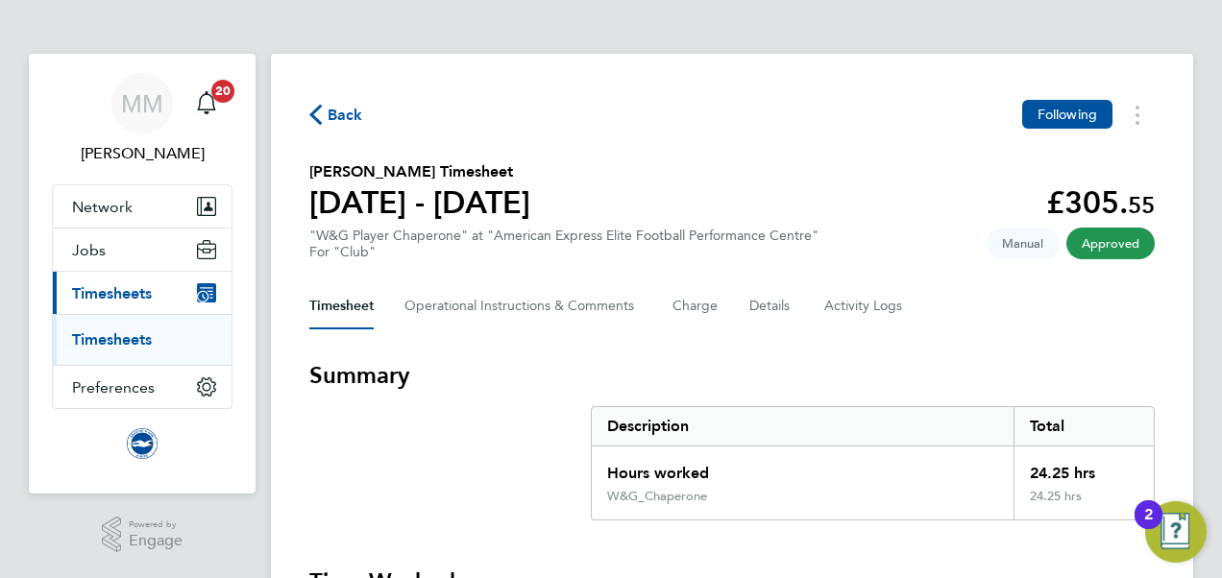
click at [119, 327] on ul "Timesheets" at bounding box center [142, 339] width 179 height 51
click at [122, 330] on link "Timesheets" at bounding box center [112, 339] width 80 height 18
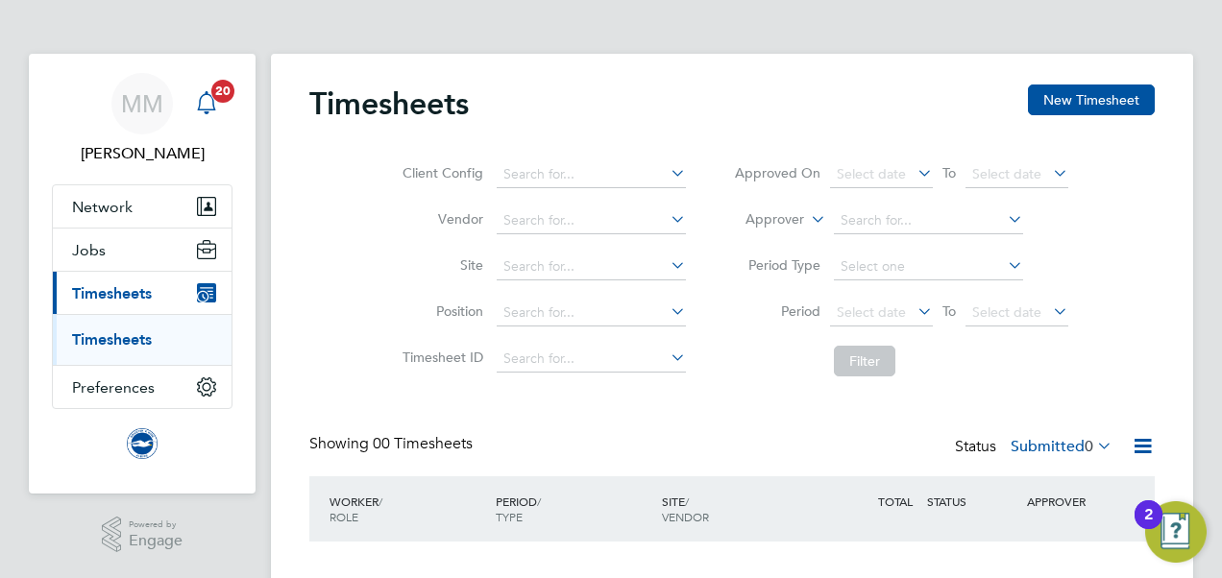
click at [213, 98] on span "20" at bounding box center [222, 91] width 23 height 23
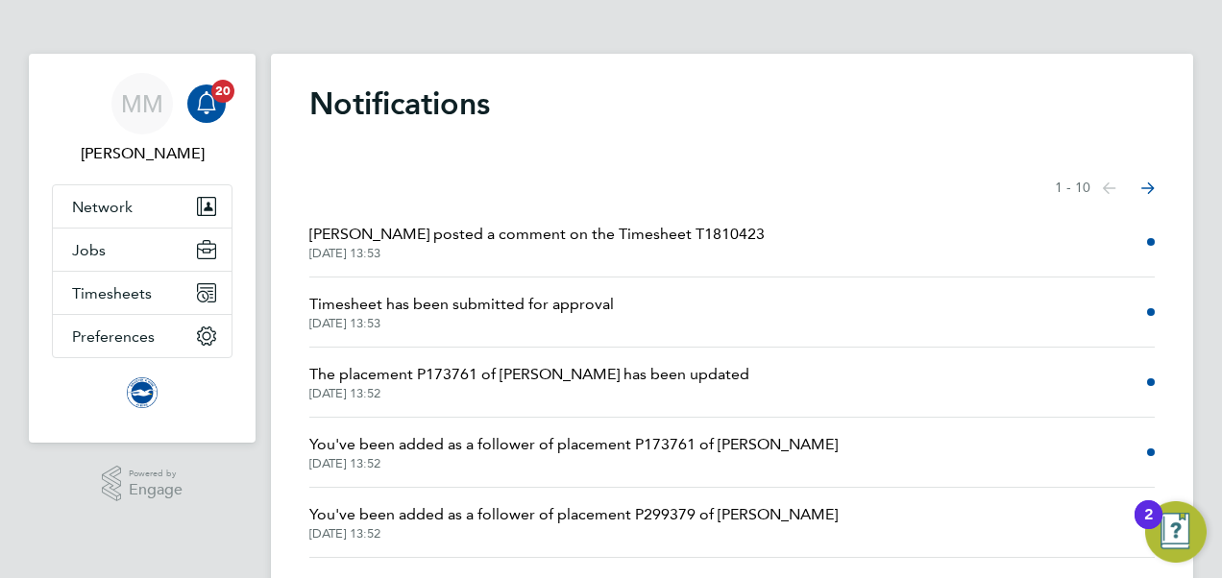
click at [1156, 188] on button "Next page" at bounding box center [1147, 188] width 38 height 38
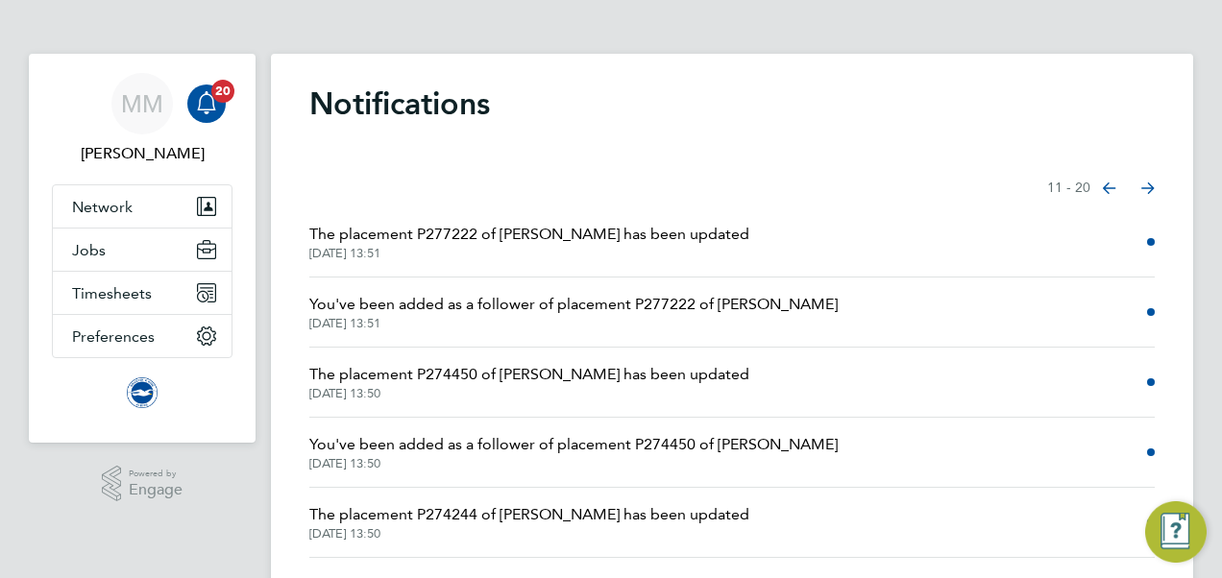
click at [1108, 186] on icon "Select page of notifications list" at bounding box center [1108, 188] width 13 height 12
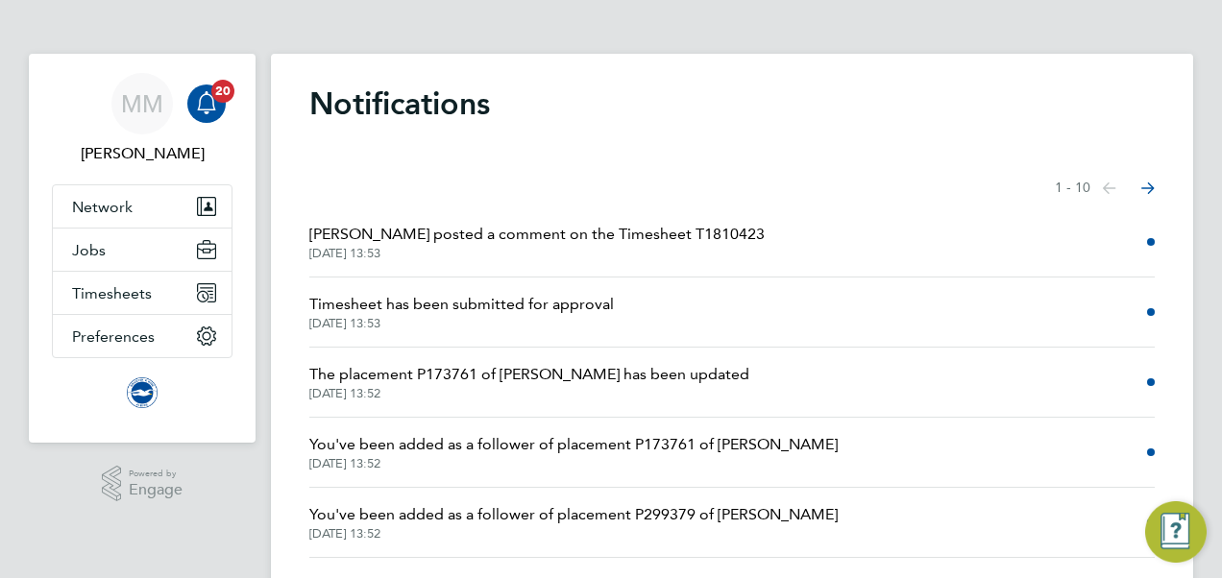
click at [1163, 186] on button "Next page" at bounding box center [1147, 188] width 38 height 38
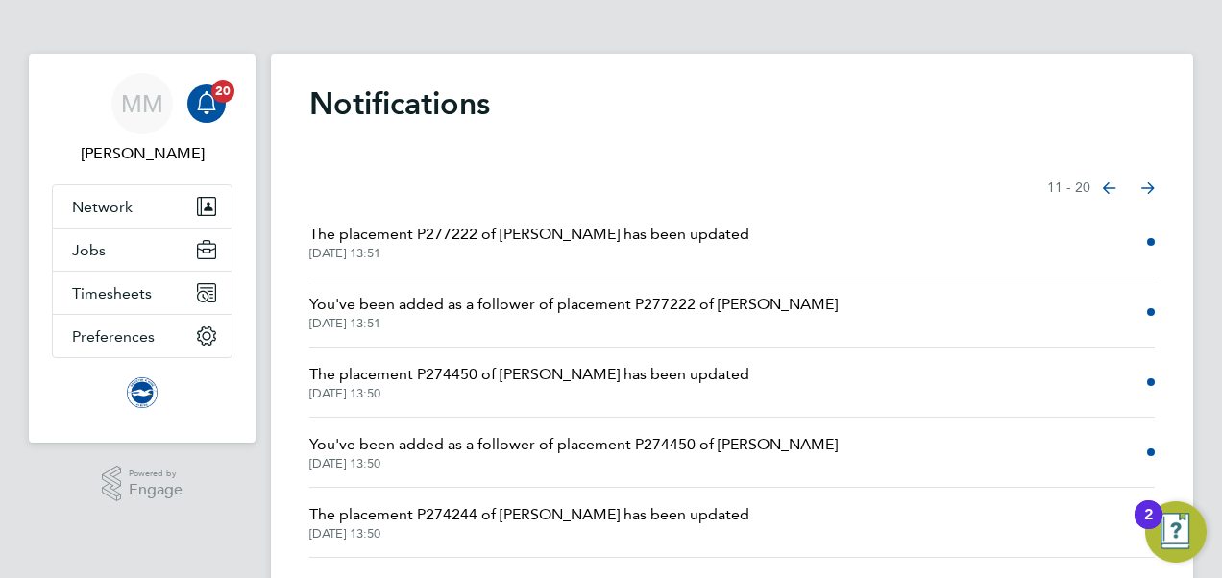
click at [1162, 186] on button "Next page" at bounding box center [1147, 188] width 38 height 38
click at [1116, 186] on icon "Select page of notifications list" at bounding box center [1108, 188] width 13 height 12
